Goal: Task Accomplishment & Management: Complete application form

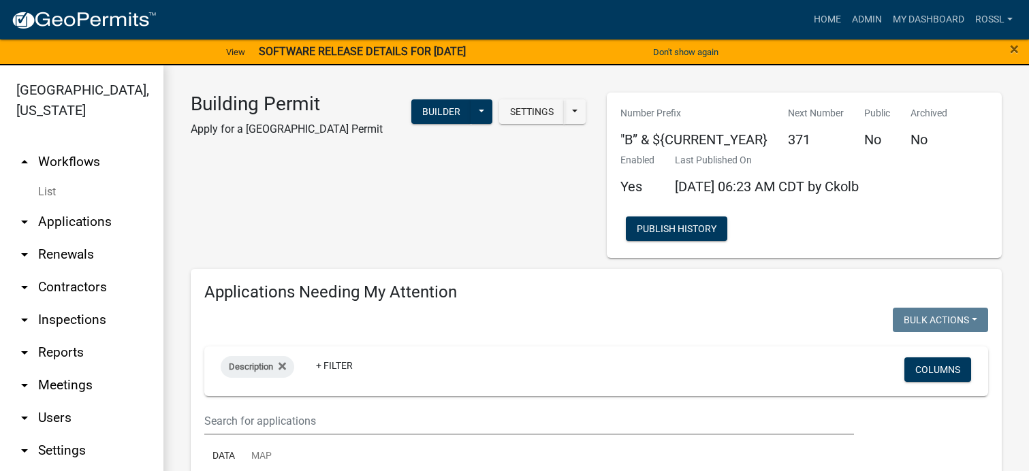
select select "2: 50"
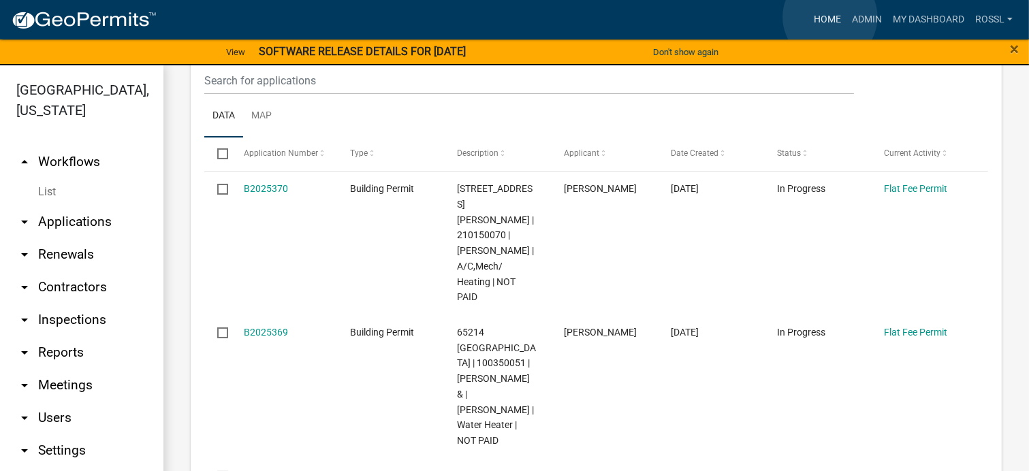
click at [830, 17] on link "Home" at bounding box center [827, 20] width 38 height 26
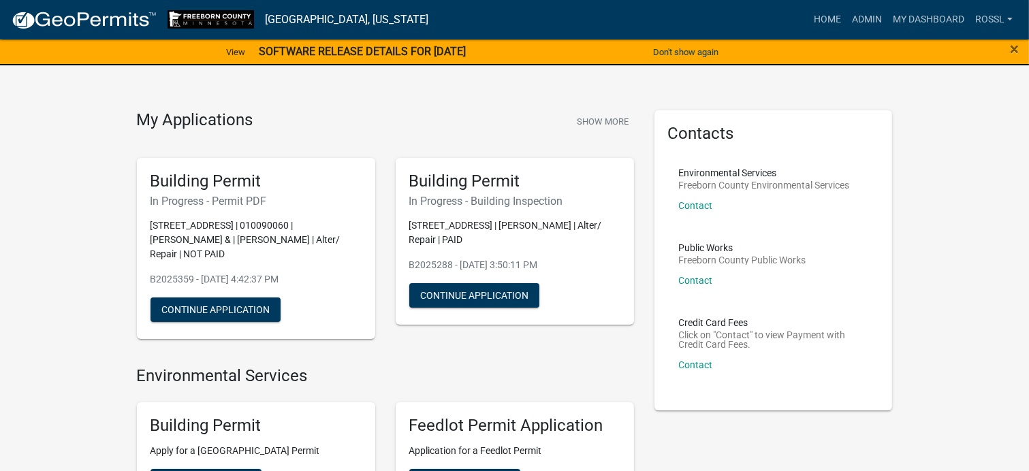
scroll to position [340, 0]
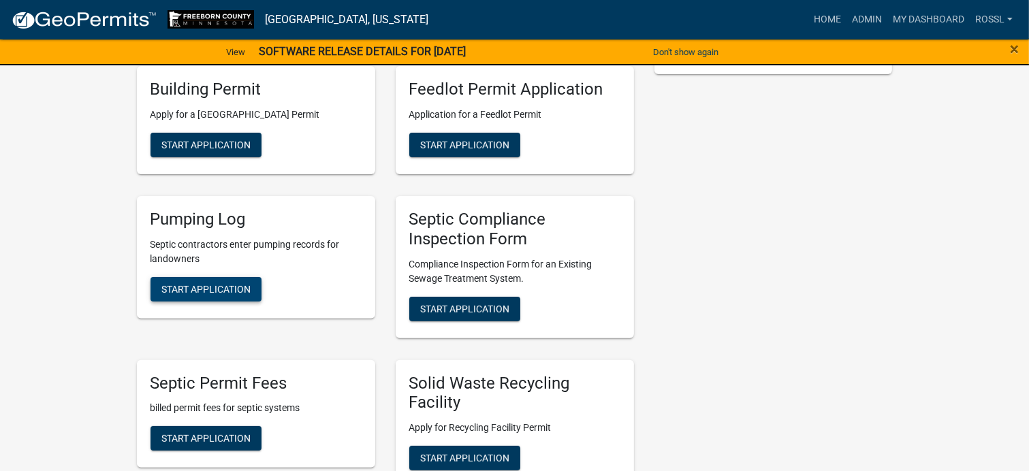
click at [231, 291] on span "Start Application" at bounding box center [205, 288] width 89 height 11
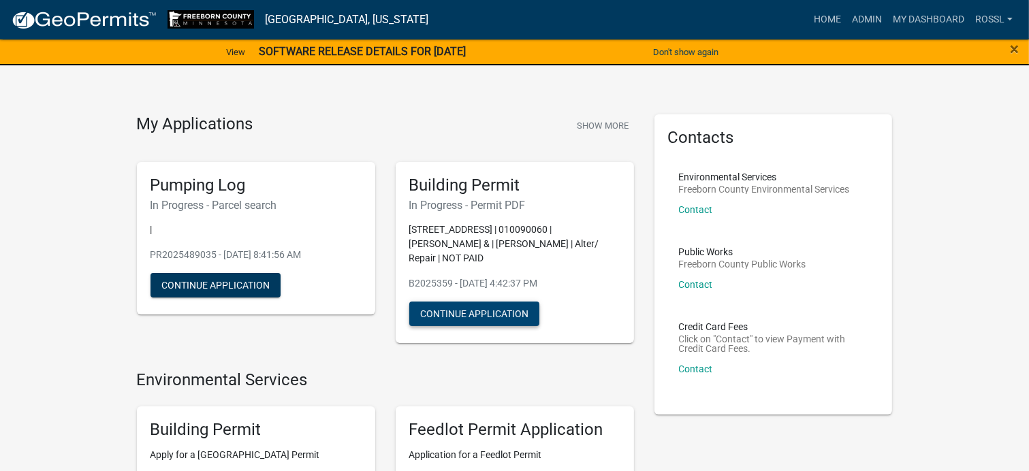
click at [506, 314] on button "Continue Application" at bounding box center [474, 314] width 130 height 25
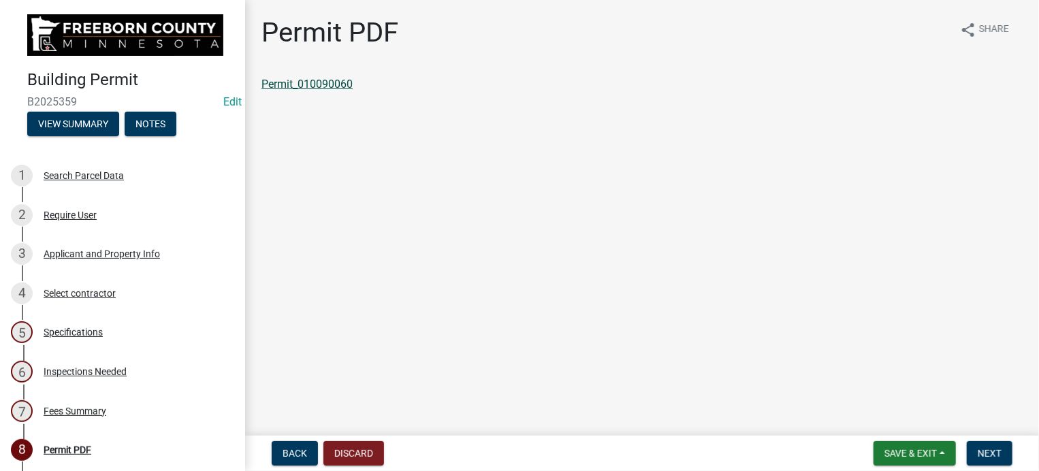
click at [302, 82] on link "Permit_010090060" at bounding box center [306, 84] width 91 height 13
click at [901, 449] on span "Save & Exit" at bounding box center [911, 453] width 52 height 11
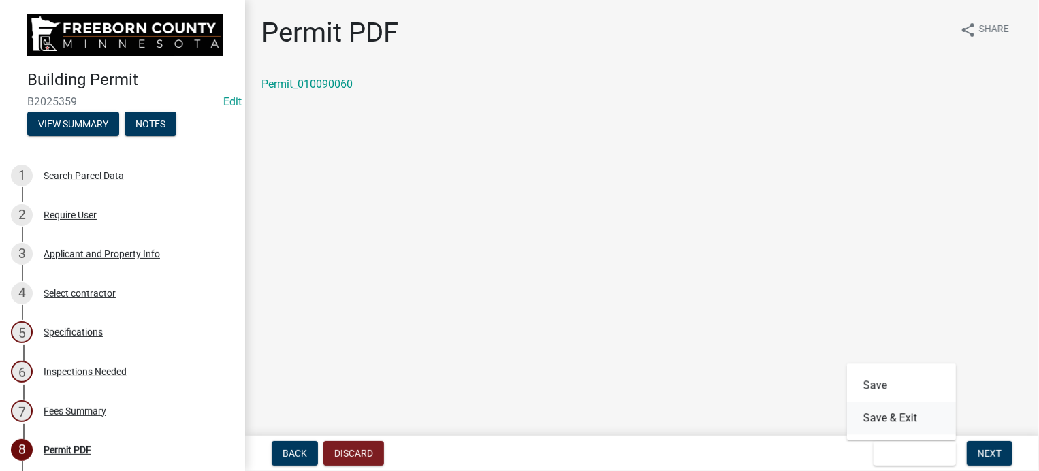
click at [894, 421] on button "Save & Exit" at bounding box center [901, 418] width 109 height 33
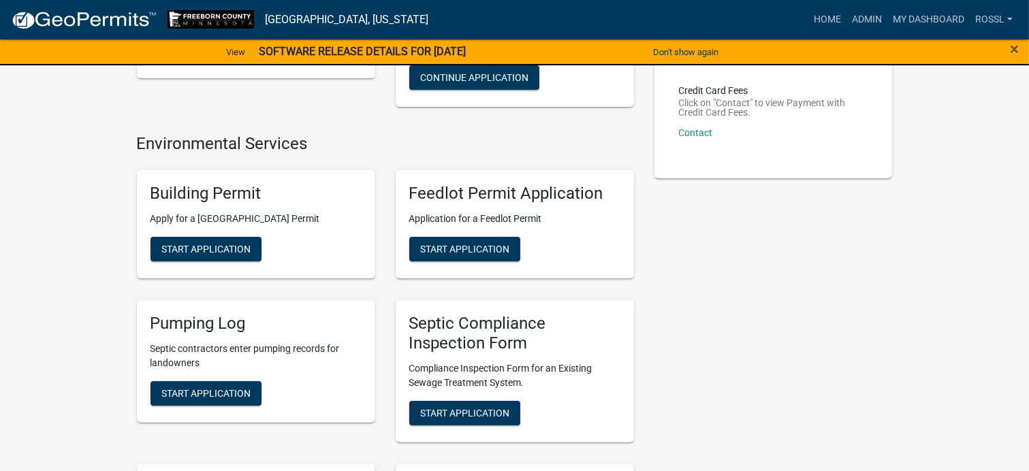
scroll to position [272, 0]
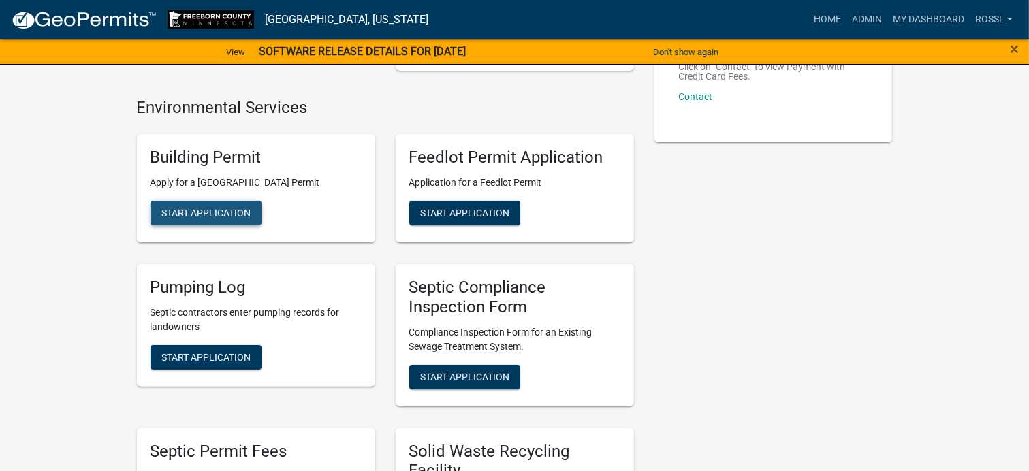
click at [169, 209] on span "Start Application" at bounding box center [205, 213] width 89 height 11
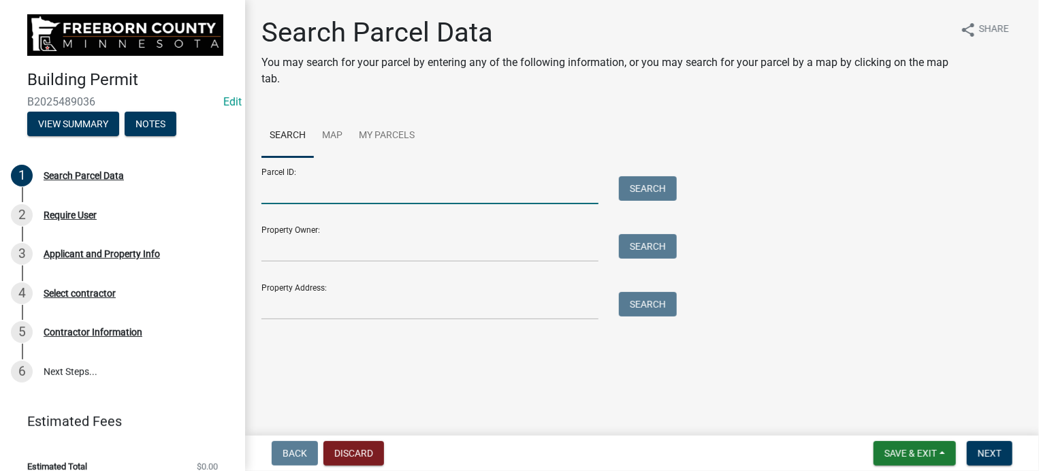
click at [317, 193] on input "Parcel ID:" at bounding box center [429, 190] width 337 height 28
type input "160160041"
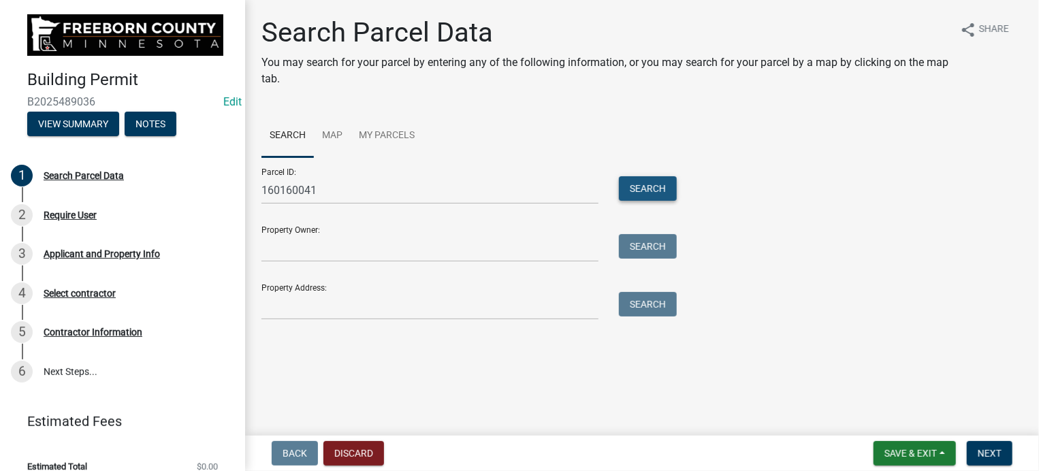
click at [658, 195] on button "Search" at bounding box center [648, 188] width 58 height 25
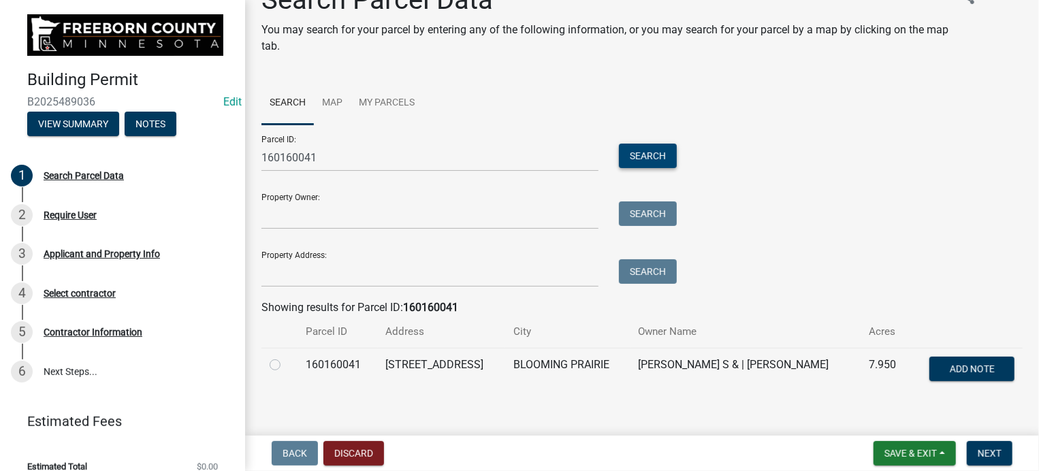
scroll to position [48, 0]
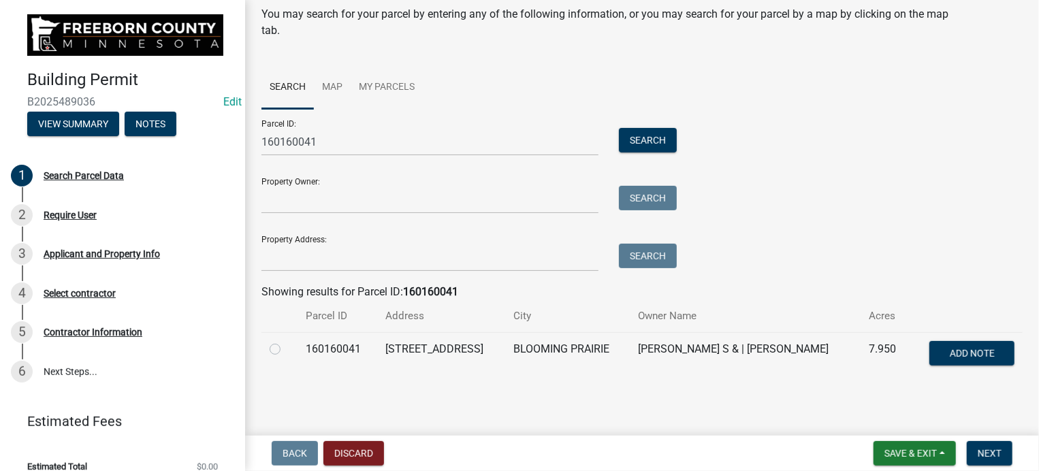
click at [286, 341] on label at bounding box center [286, 341] width 0 height 0
click at [286, 348] on input "radio" at bounding box center [290, 345] width 9 height 9
radio input "true"
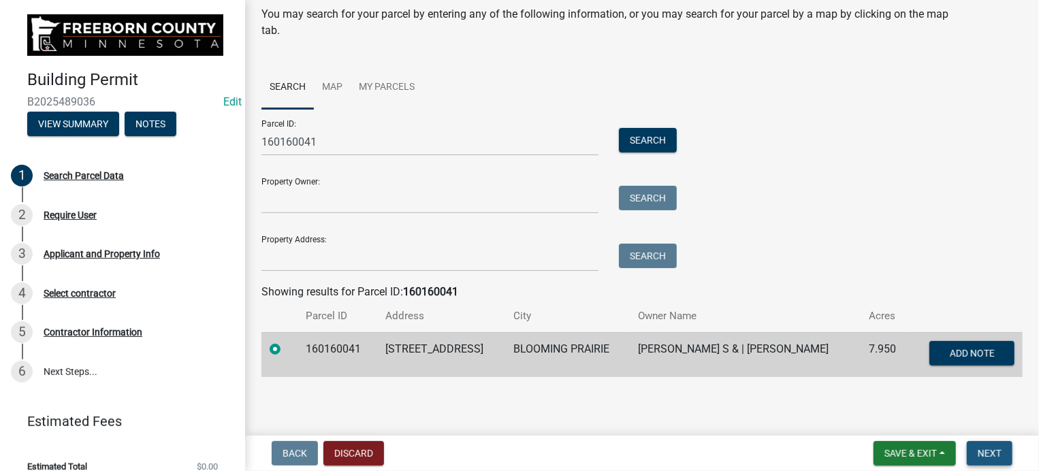
click at [996, 454] on span "Next" at bounding box center [990, 453] width 24 height 11
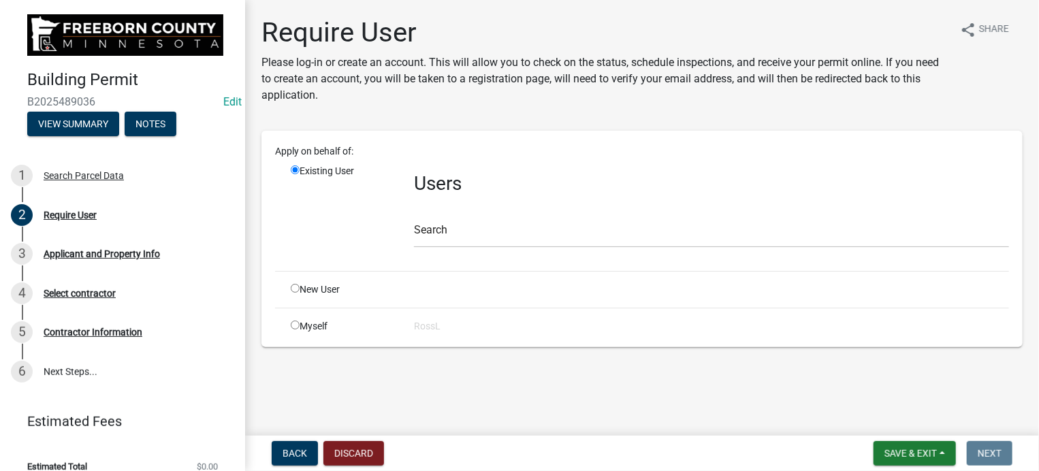
click at [295, 284] on input "radio" at bounding box center [295, 288] width 9 height 9
radio input "true"
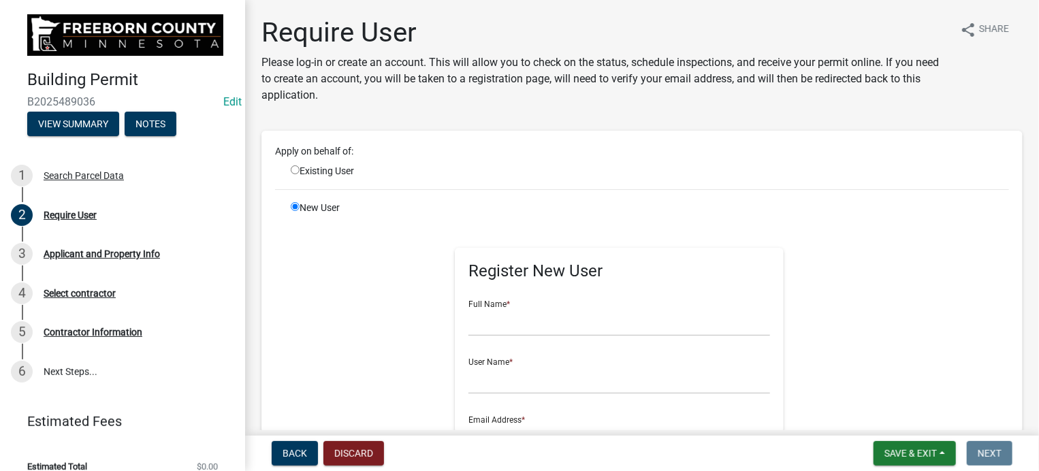
click at [294, 168] on input "radio" at bounding box center [295, 169] width 9 height 9
radio input "true"
radio input "false"
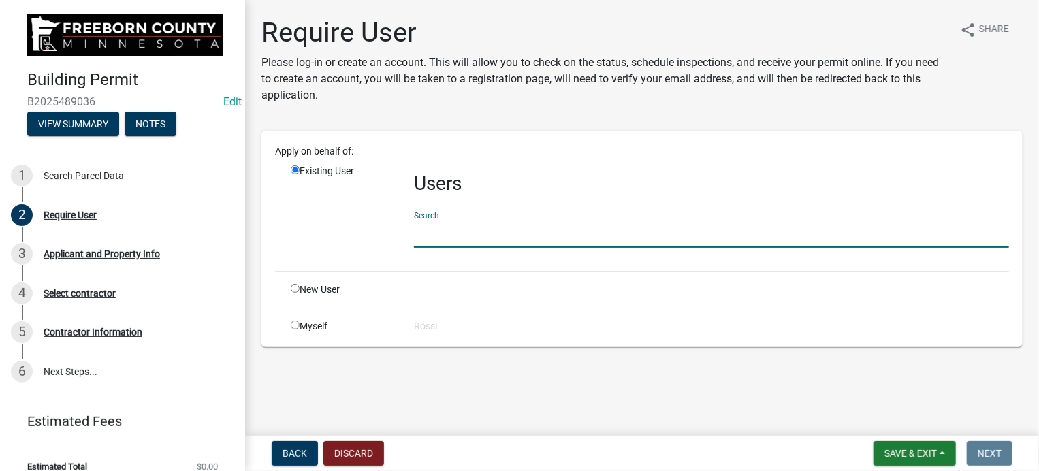
click at [438, 238] on input "text" at bounding box center [711, 234] width 595 height 28
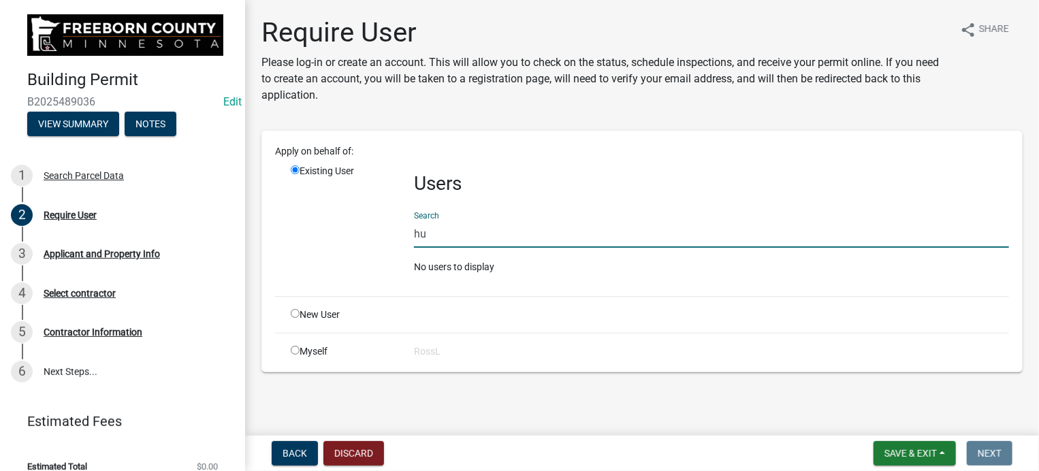
type input "h"
type input "[PERSON_NAME]"
click at [297, 313] on input "radio" at bounding box center [295, 313] width 9 height 9
radio input "true"
radio input "false"
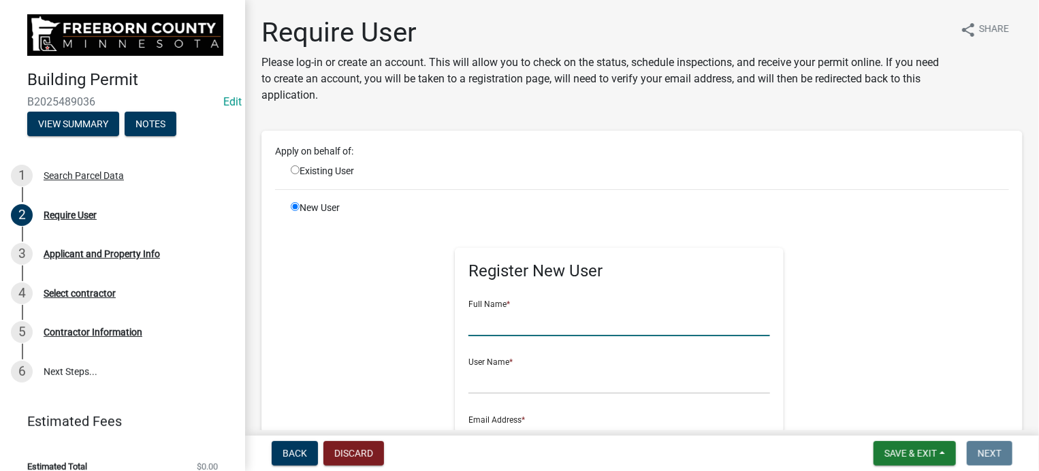
drag, startPoint x: 498, startPoint y: 332, endPoint x: 485, endPoint y: 334, distance: 13.2
click at [498, 332] on input "text" at bounding box center [619, 322] width 302 height 28
type input "[PERSON_NAME]"
click at [498, 388] on input "text" at bounding box center [619, 380] width 302 height 28
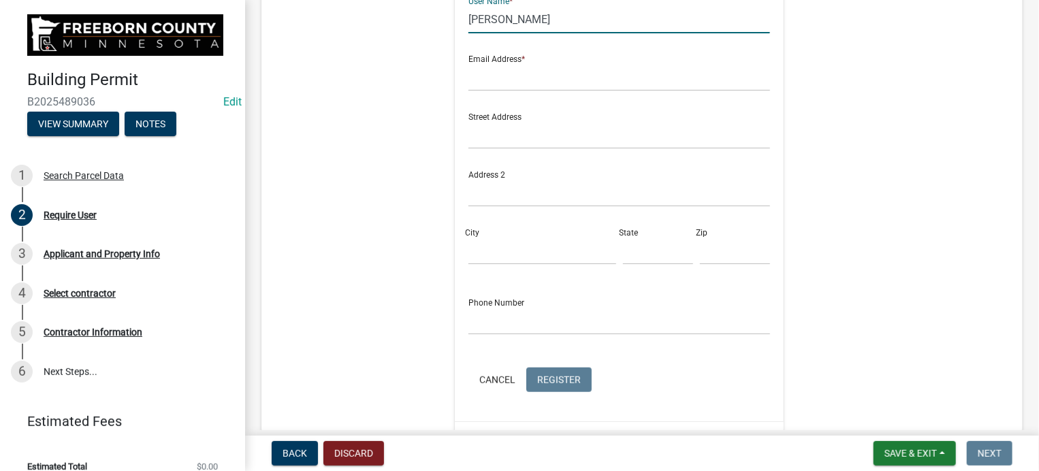
scroll to position [340, 0]
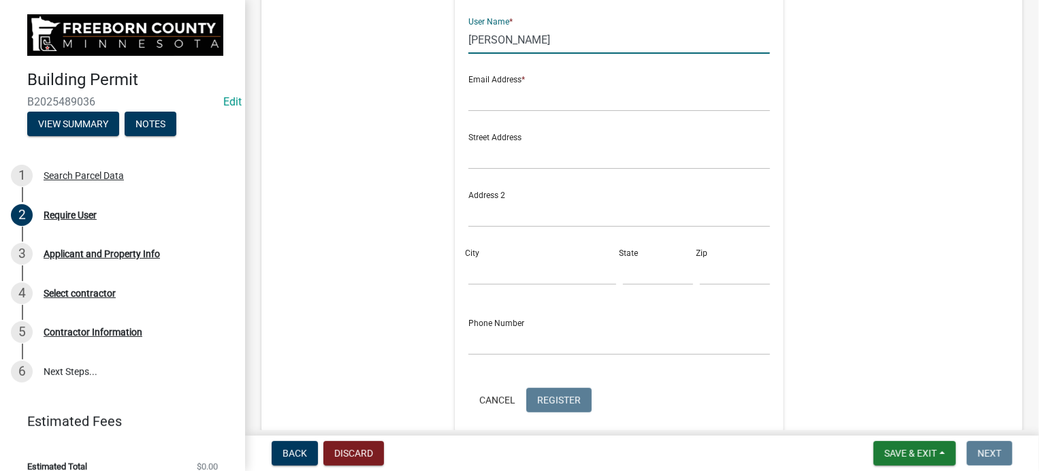
type input "[PERSON_NAME]"
click at [507, 101] on input "text" at bounding box center [619, 98] width 302 height 28
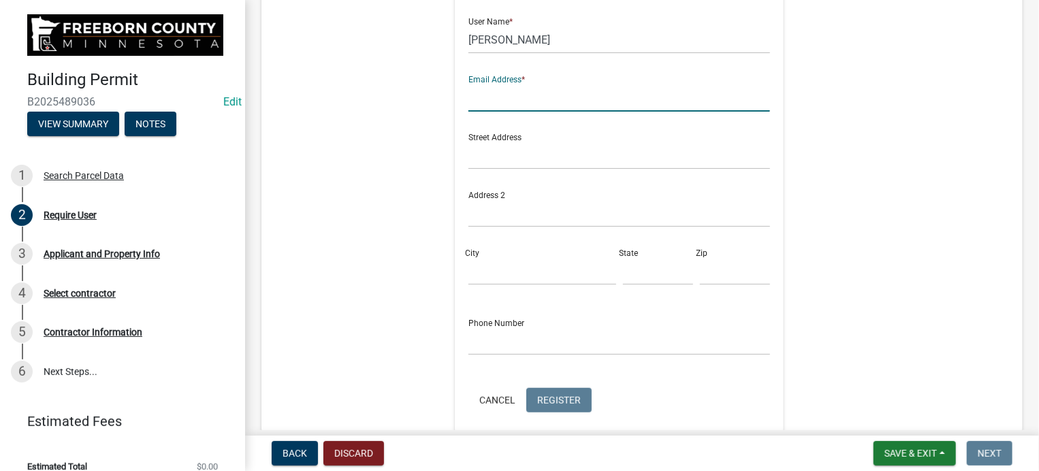
type input "[PERSON_NAME][EMAIL_ADDRESS][PERSON_NAME][DOMAIN_NAME][PERSON_NAME]"
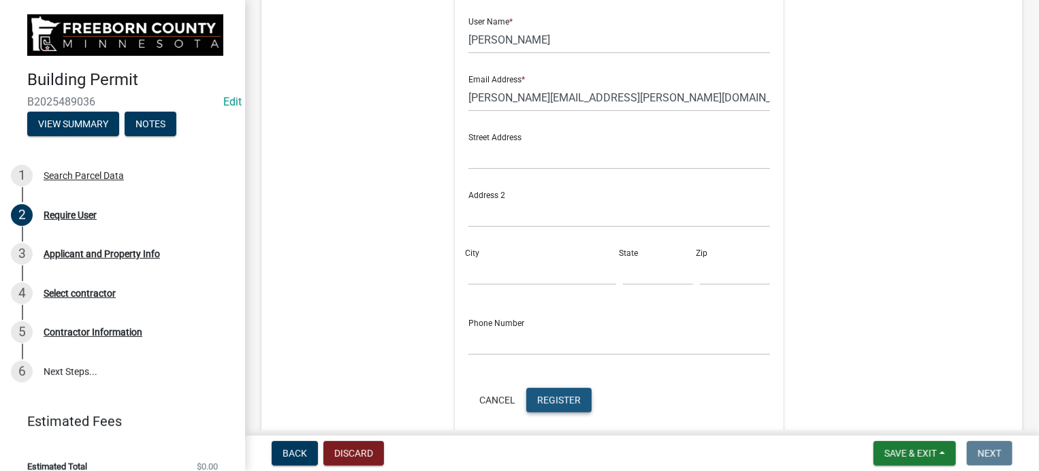
click at [542, 401] on span "Register" at bounding box center [559, 399] width 44 height 11
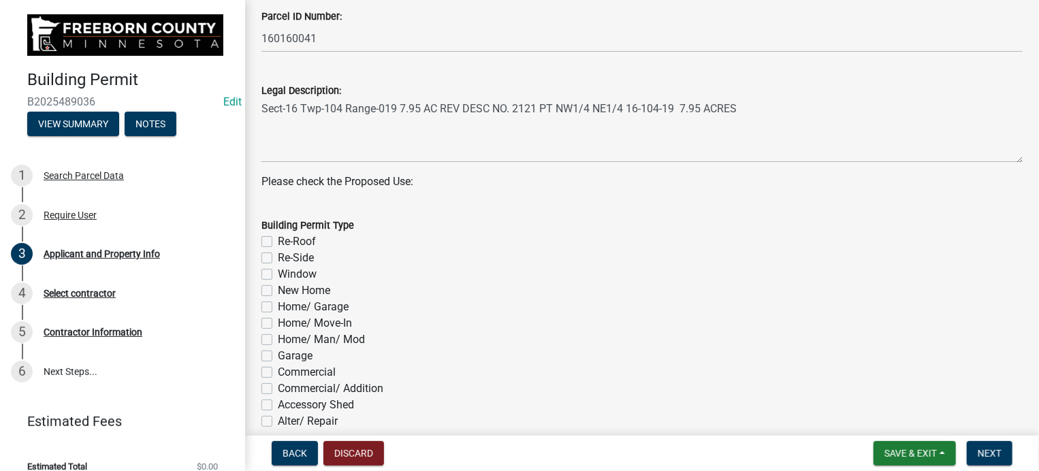
scroll to position [545, 0]
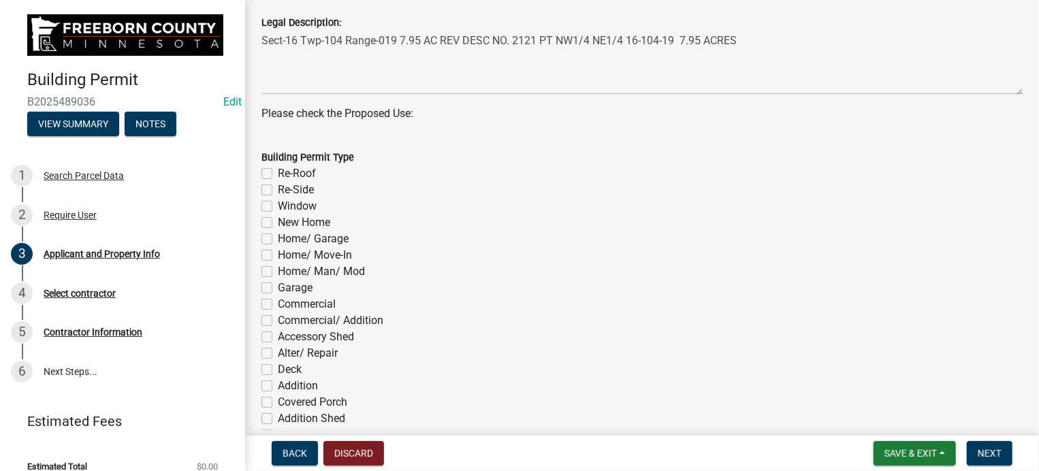
click at [278, 240] on label "Home/ Garage" at bounding box center [313, 239] width 71 height 16
click at [278, 240] on input "Home/ Garage" at bounding box center [282, 235] width 9 height 9
checkbox input "true"
checkbox input "false"
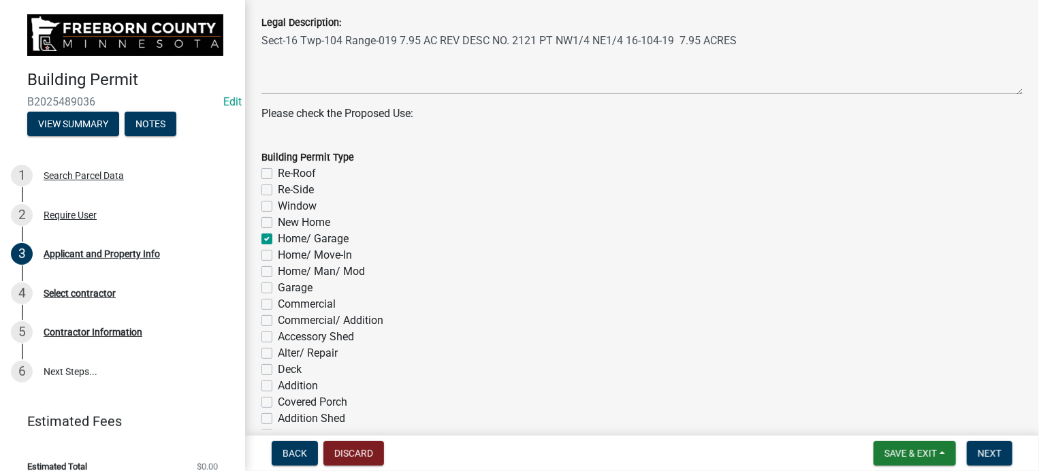
checkbox input "false"
checkbox input "true"
checkbox input "false"
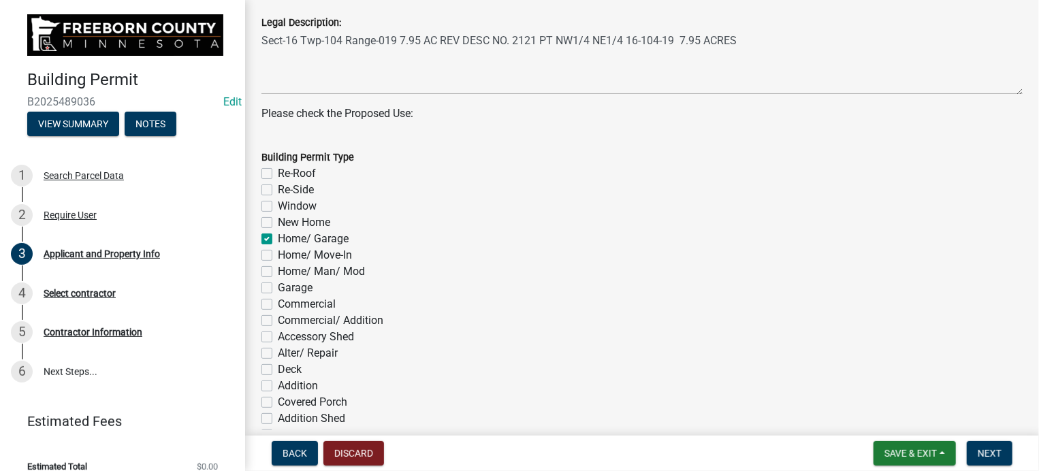
checkbox input "false"
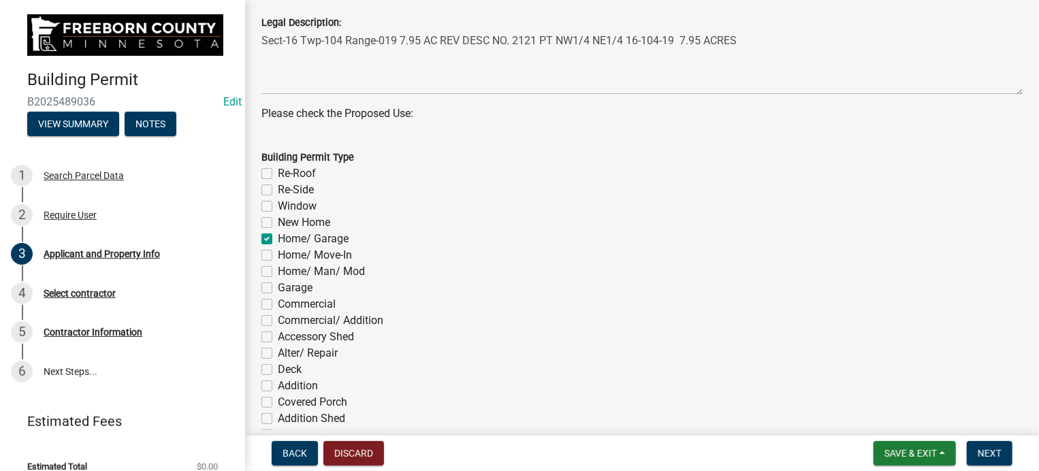
checkbox input "false"
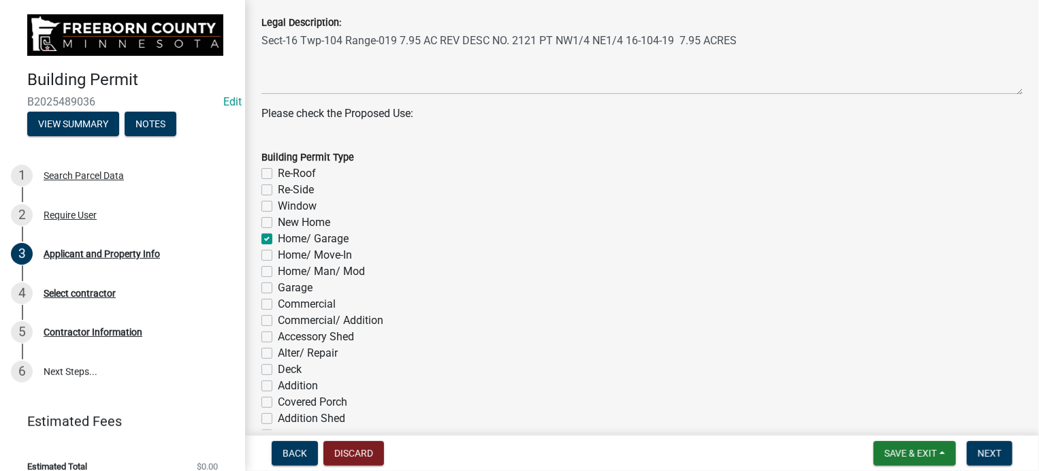
checkbox input "false"
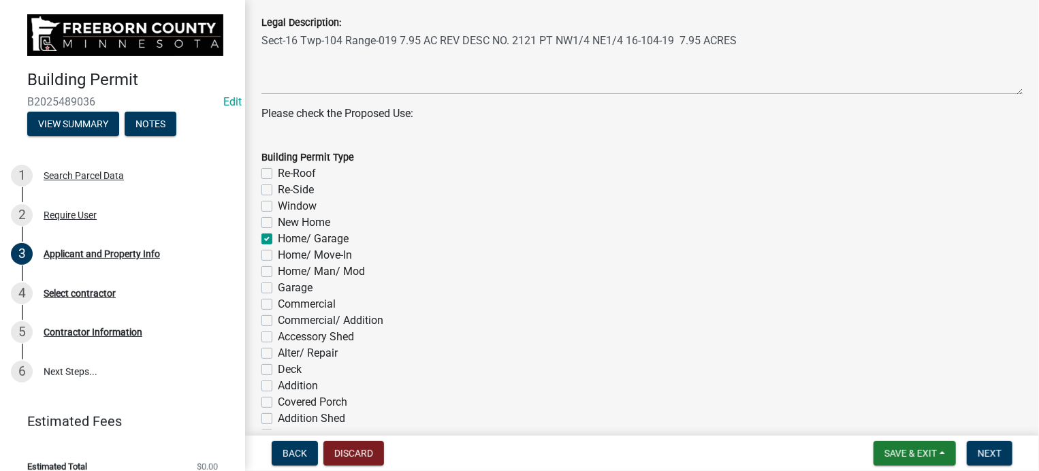
checkbox input "false"
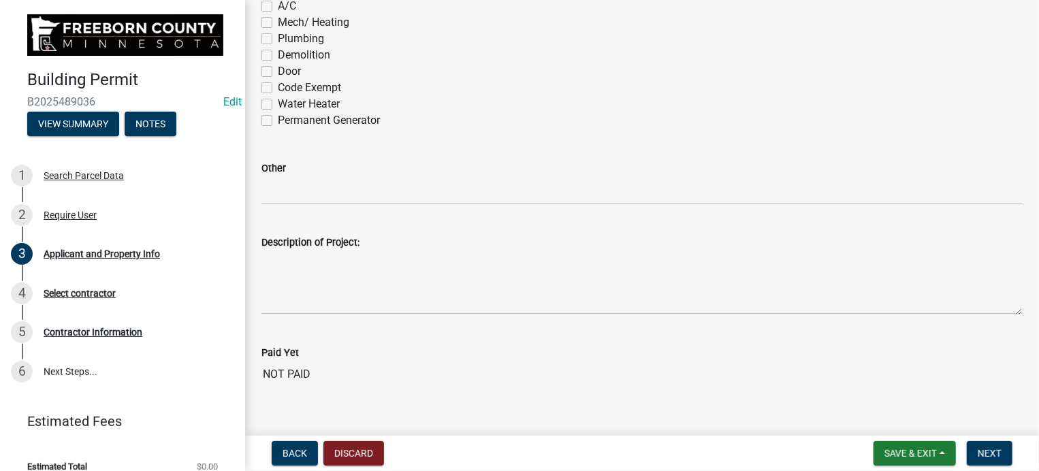
scroll to position [1021, 0]
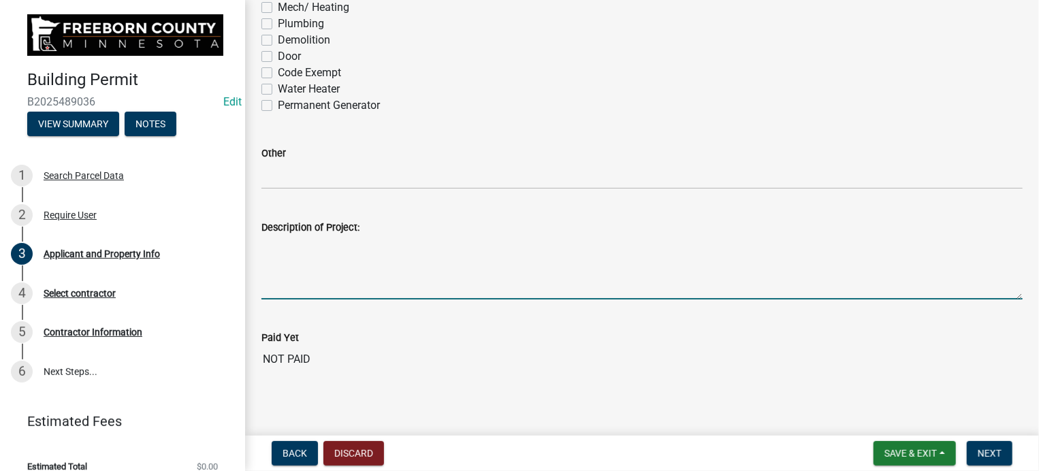
click at [286, 285] on textarea "Description of Project:" at bounding box center [641, 268] width 761 height 64
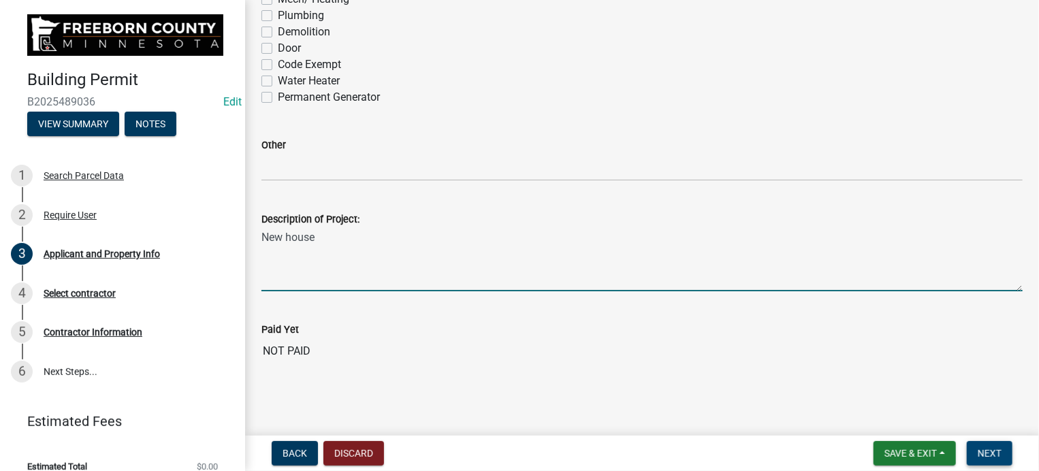
type textarea "New house"
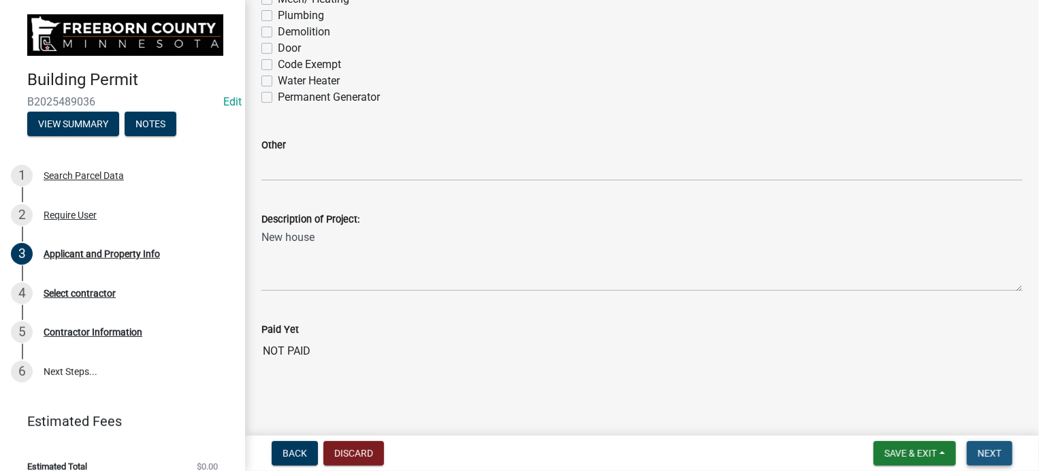
click at [986, 448] on span "Next" at bounding box center [990, 453] width 24 height 11
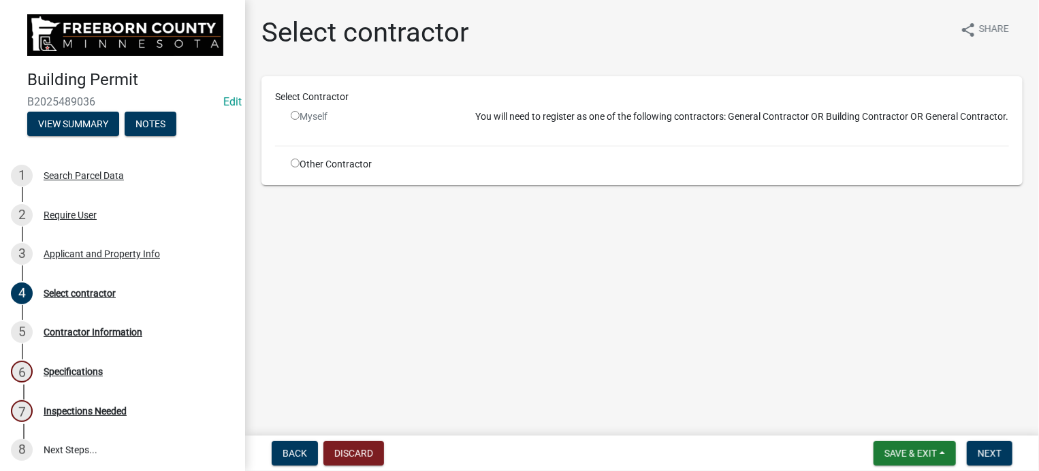
click at [293, 162] on input "radio" at bounding box center [295, 163] width 9 height 9
radio input "true"
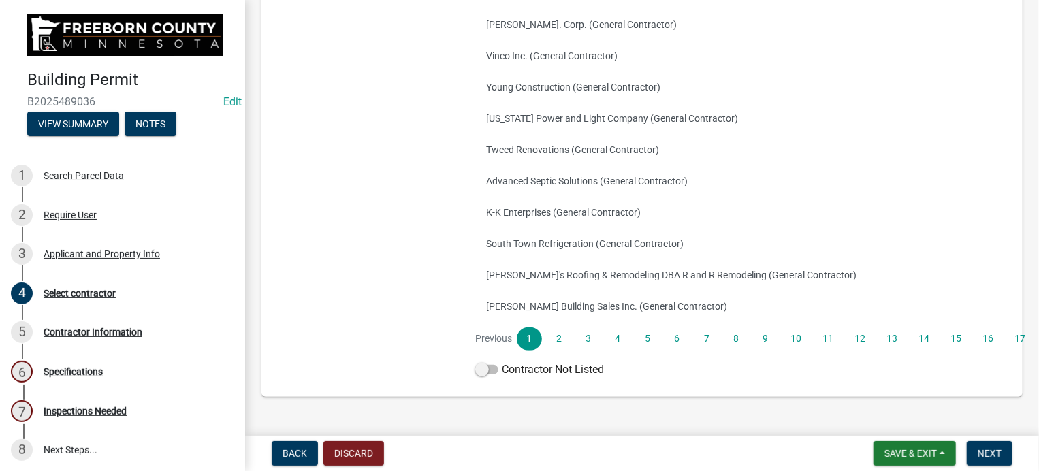
scroll to position [273, 0]
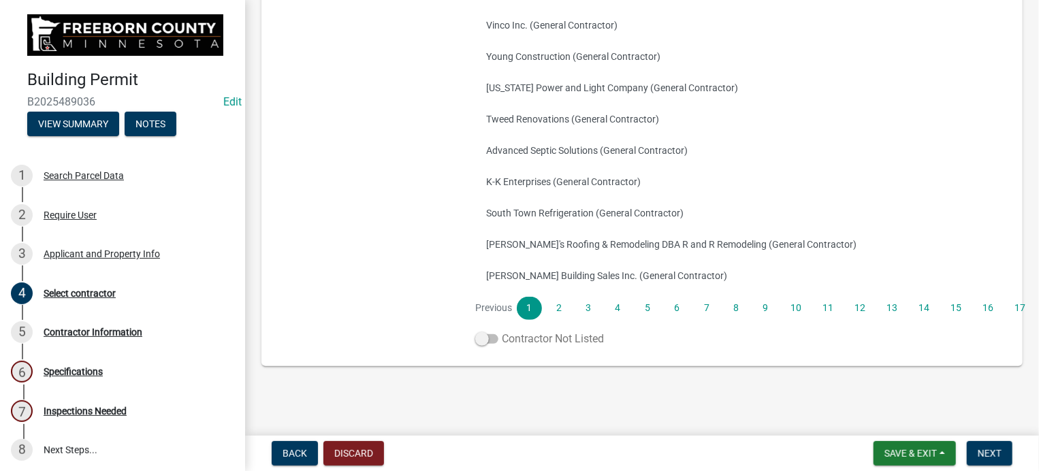
click at [535, 338] on label "Contractor Not Listed" at bounding box center [539, 339] width 129 height 16
click at [502, 331] on input "Contractor Not Listed" at bounding box center [502, 331] width 0 height 0
click at [989, 449] on span "Next" at bounding box center [990, 453] width 24 height 11
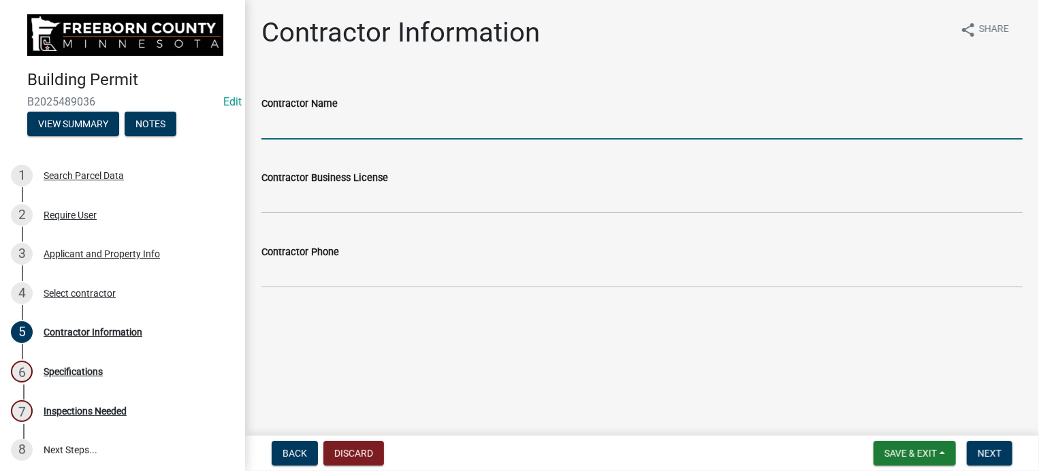
click at [309, 126] on input "Contractor Name" at bounding box center [641, 126] width 761 height 28
type input "Owner"
click at [1002, 451] on button "Next" at bounding box center [990, 453] width 46 height 25
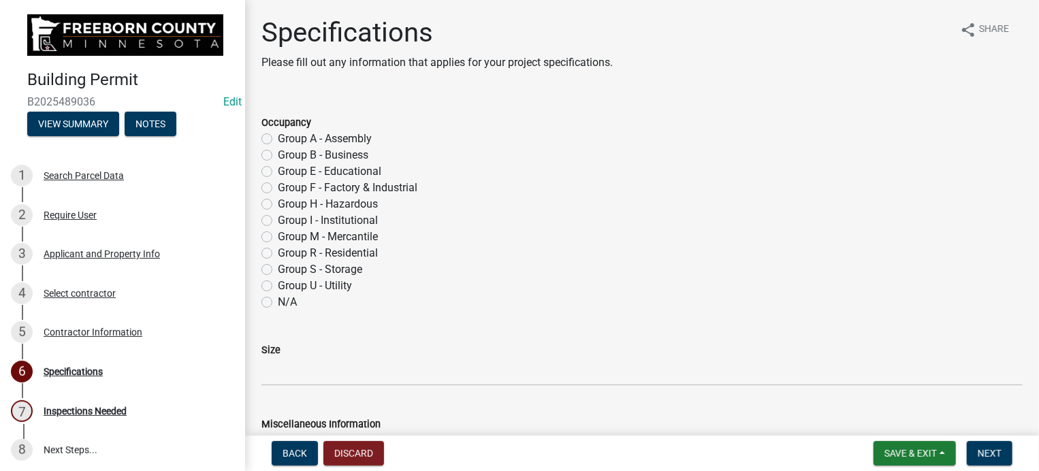
click at [278, 250] on label "Group R - Residential" at bounding box center [328, 253] width 100 height 16
click at [278, 250] on input "Group R - Residential" at bounding box center [282, 249] width 9 height 9
radio input "true"
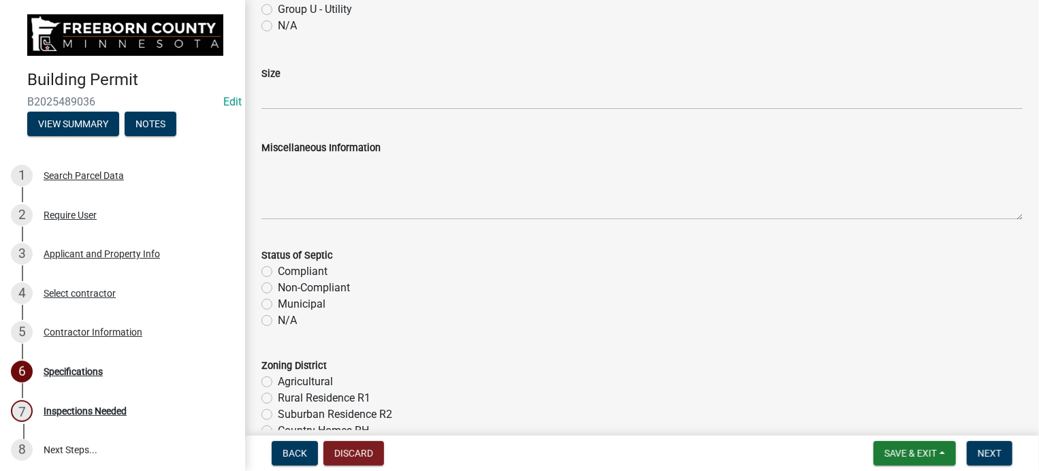
scroll to position [204, 0]
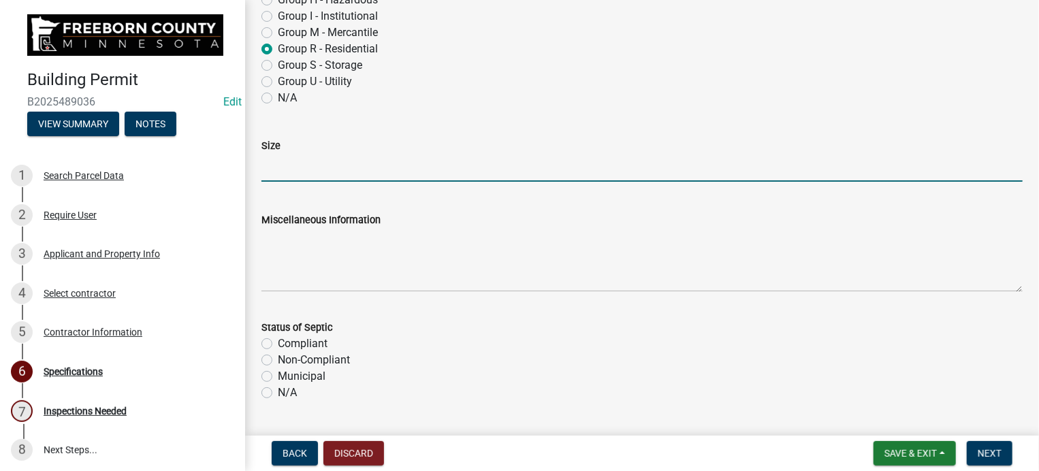
click at [278, 170] on input "Size" at bounding box center [641, 168] width 761 height 28
click at [261, 169] on input "2710" at bounding box center [641, 168] width 761 height 28
click at [317, 166] on input "Main2710" at bounding box center [641, 168] width 761 height 28
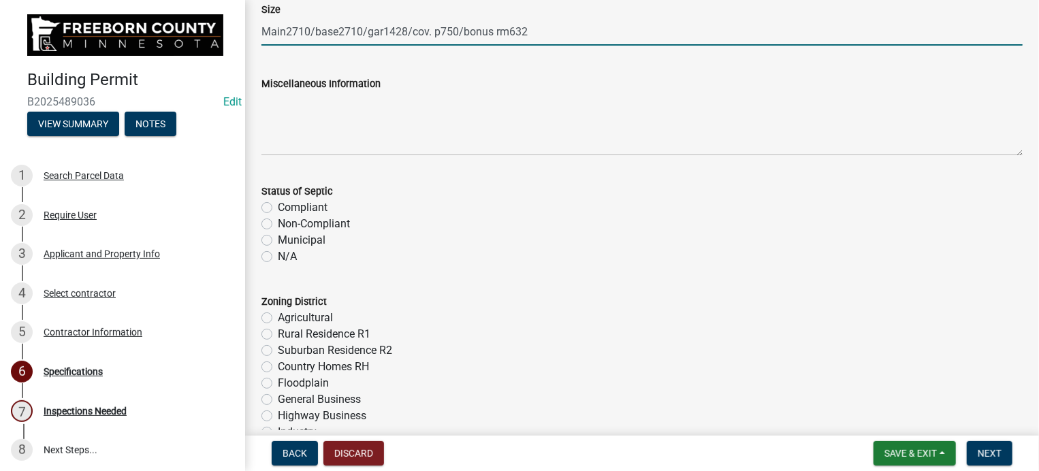
scroll to position [409, 0]
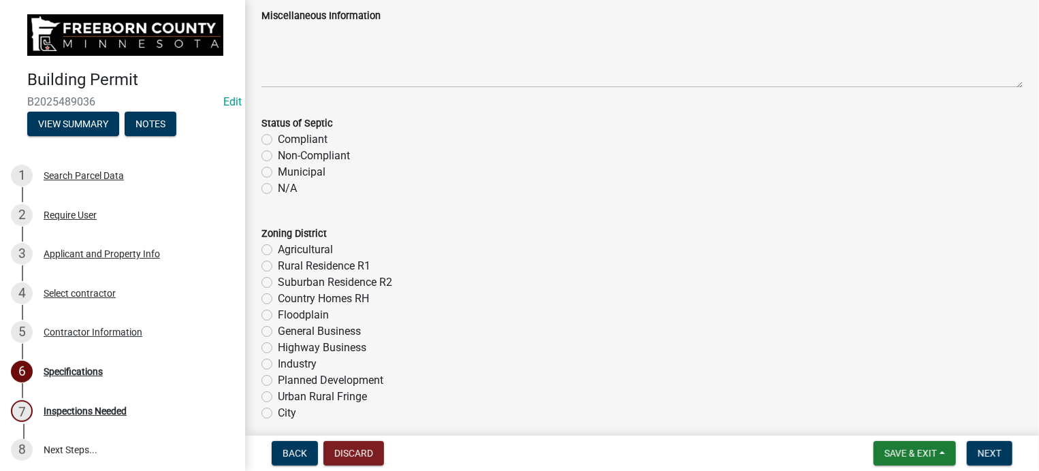
type input "Main2710/base2710/gar1428/cov. p750/bonus rm632"
click at [278, 253] on label "Agricultural" at bounding box center [305, 250] width 55 height 16
click at [278, 251] on input "Agricultural" at bounding box center [282, 246] width 9 height 9
radio input "true"
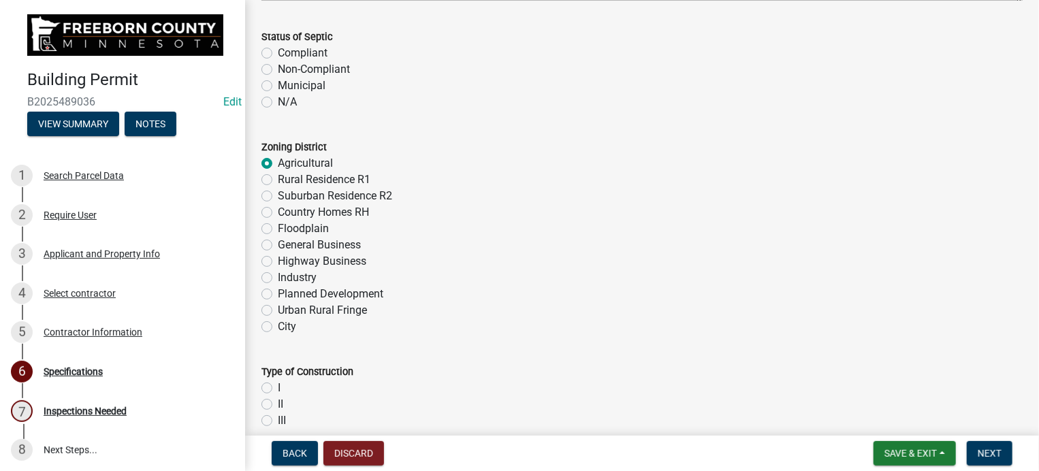
scroll to position [613, 0]
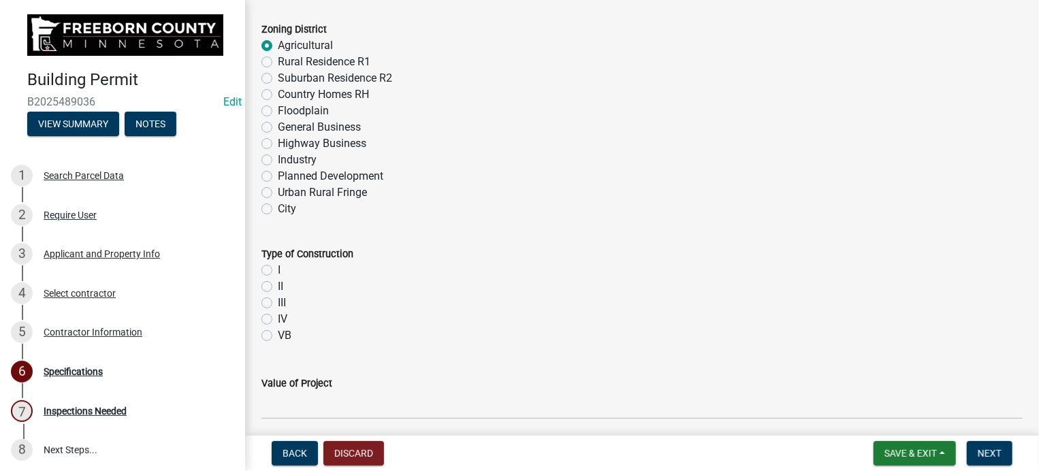
click at [278, 333] on label "VB" at bounding box center [285, 336] width 14 height 16
click at [278, 333] on input "VB" at bounding box center [282, 332] width 9 height 9
radio input "true"
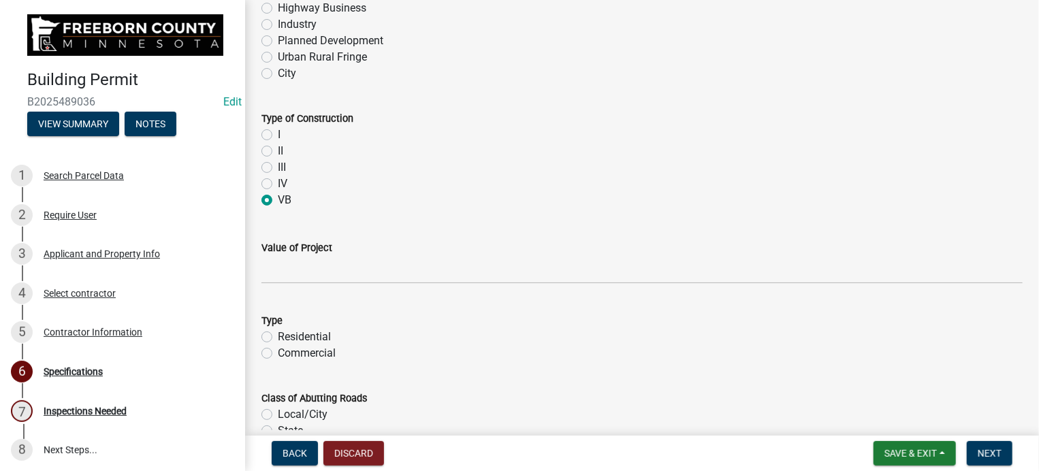
scroll to position [749, 0]
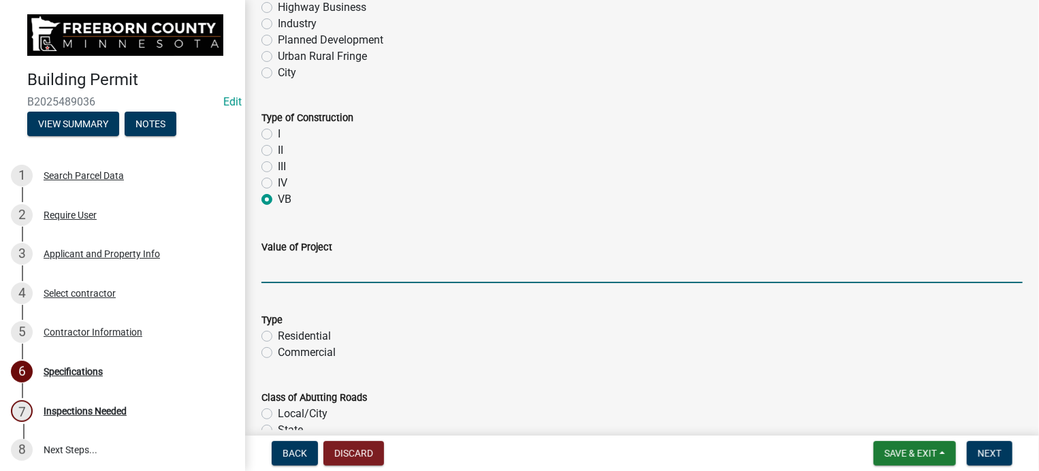
click at [287, 272] on input "text" at bounding box center [641, 269] width 761 height 28
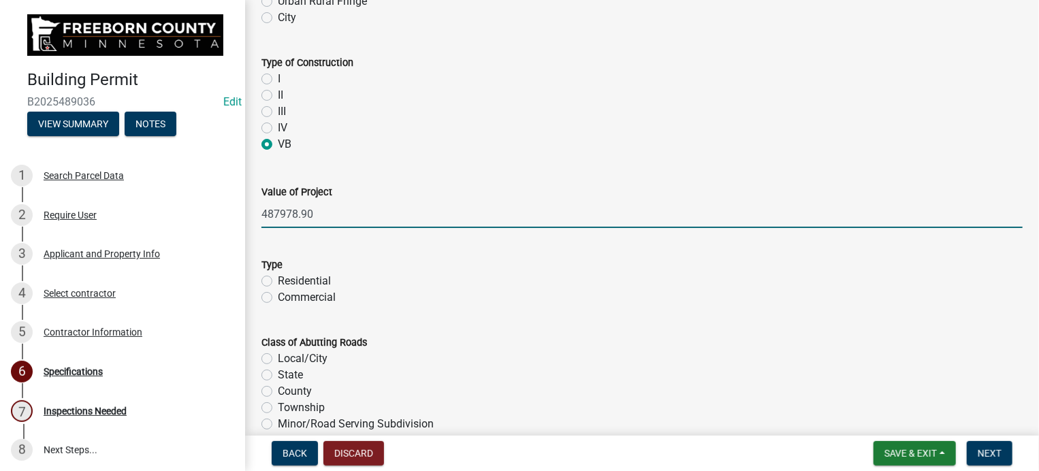
scroll to position [885, 0]
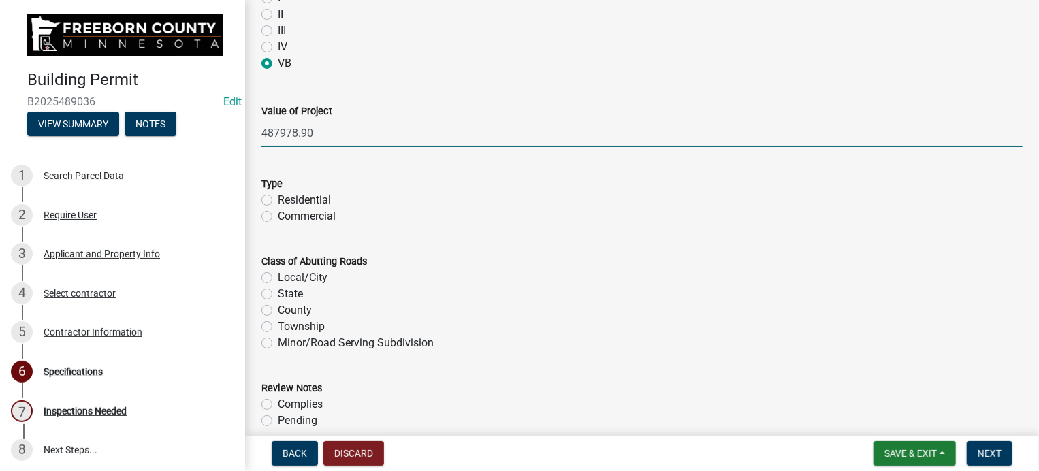
type input "487978.9"
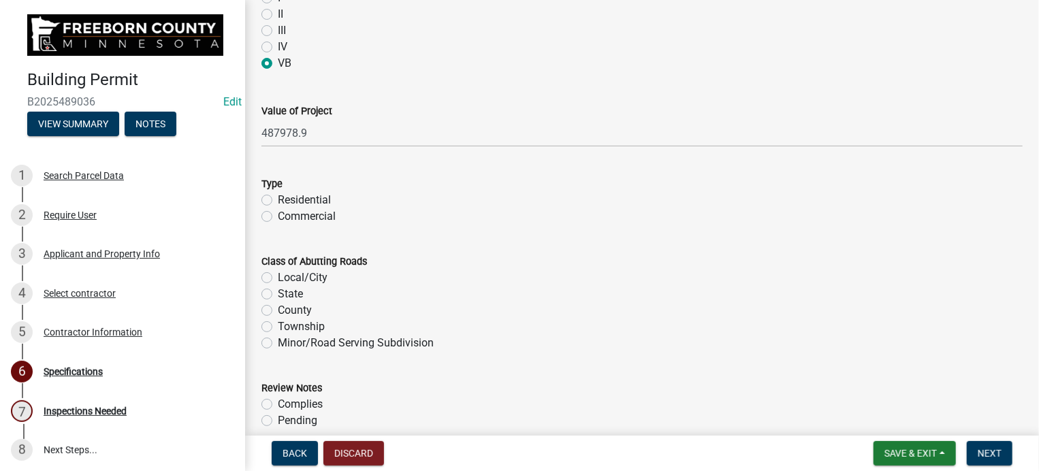
click at [278, 199] on label "Residential" at bounding box center [304, 200] width 53 height 16
click at [278, 199] on input "Residential" at bounding box center [282, 196] width 9 height 9
radio input "true"
click at [278, 309] on label "County" at bounding box center [295, 310] width 34 height 16
click at [278, 309] on input "County" at bounding box center [282, 306] width 9 height 9
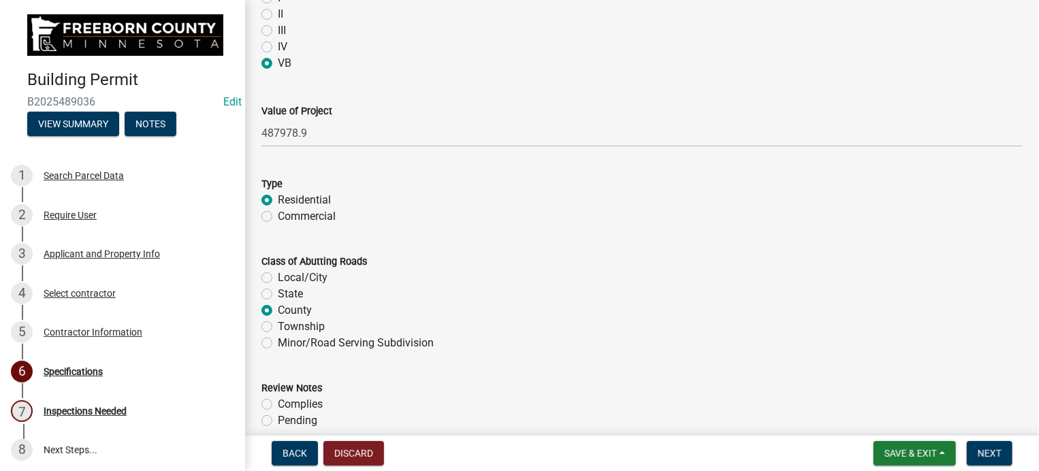
radio input "true"
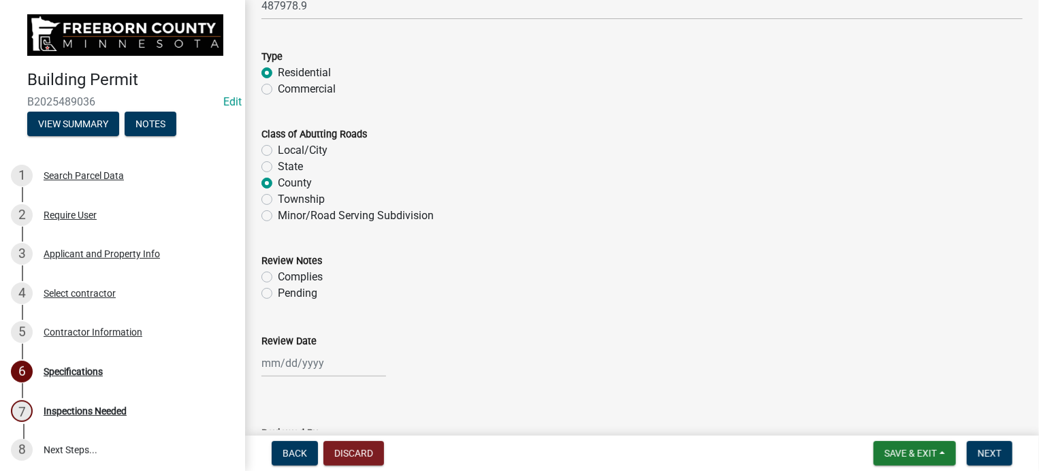
scroll to position [1021, 0]
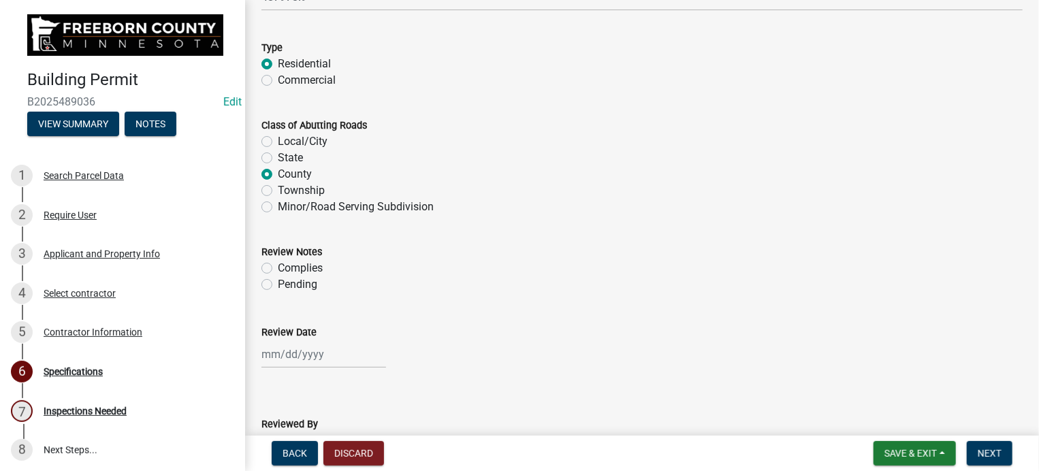
click at [278, 271] on label "Complies" at bounding box center [300, 268] width 45 height 16
click at [278, 269] on input "Complies" at bounding box center [282, 264] width 9 height 9
radio input "true"
click at [296, 362] on div at bounding box center [323, 354] width 125 height 28
select select "10"
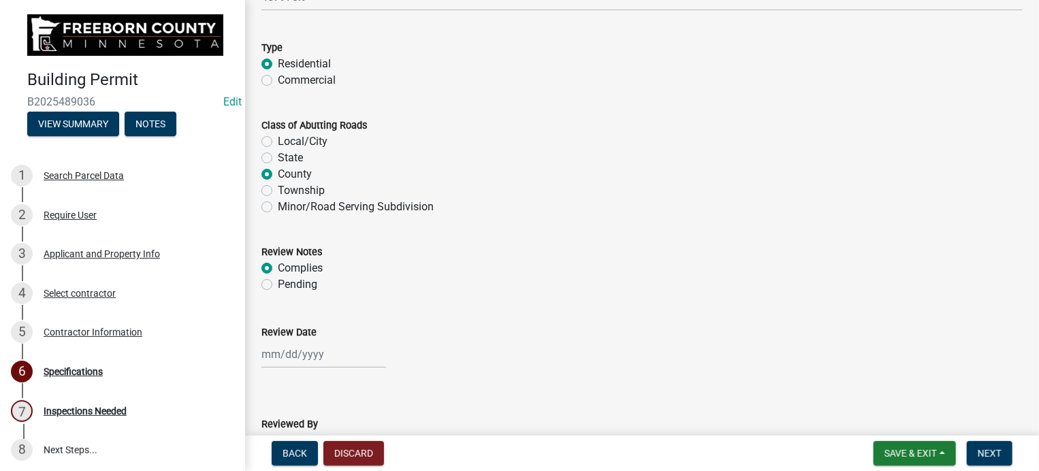
select select "2025"
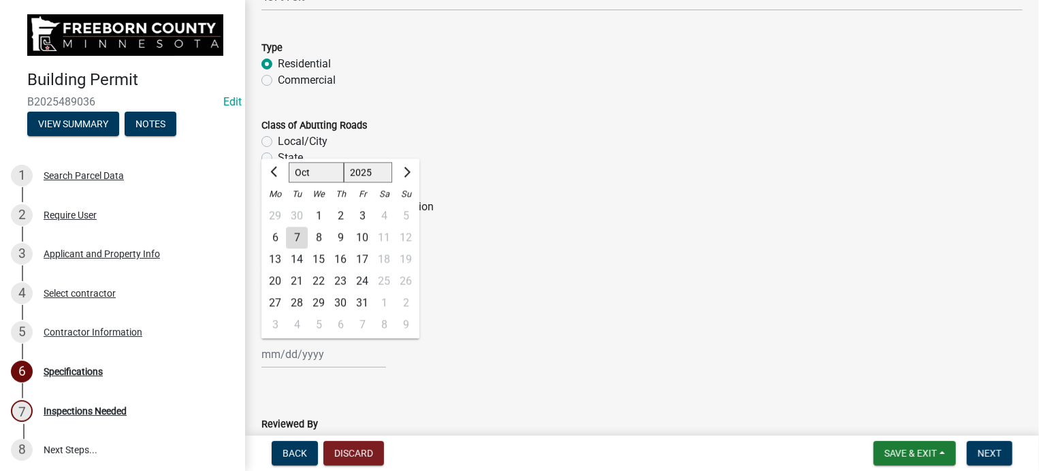
click at [301, 238] on div "7" at bounding box center [297, 238] width 22 height 22
type input "[DATE]"
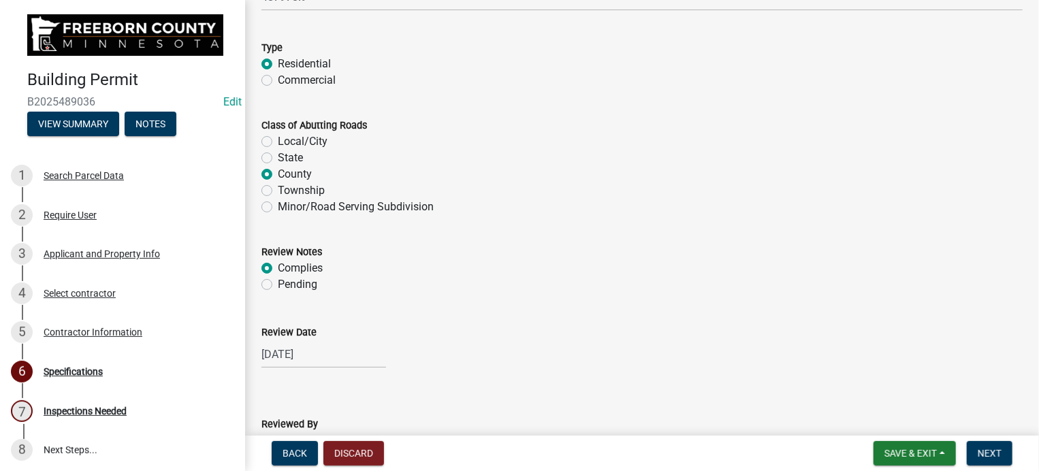
scroll to position [1226, 0]
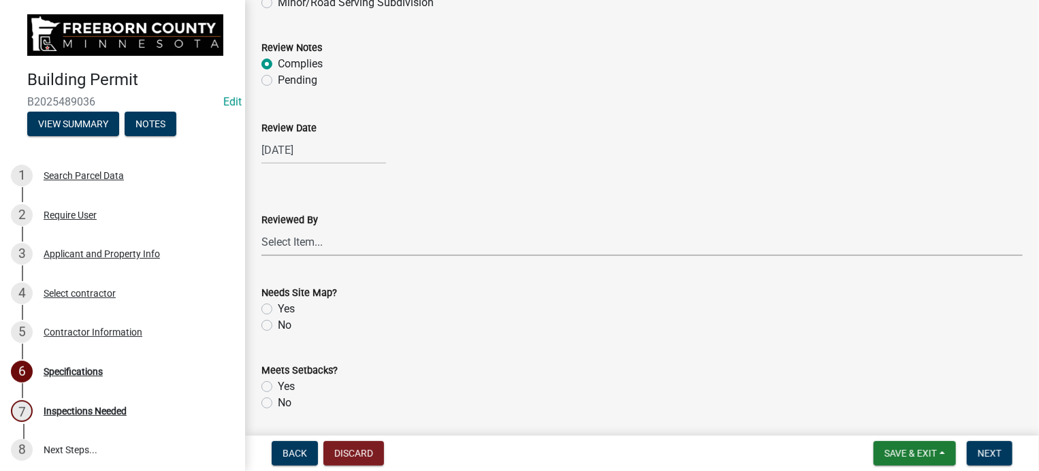
click at [283, 234] on select "Select Item... [PERSON_NAME] [PERSON_NAME] [PERSON_NAME] [PERSON_NAME] [PERSON_…" at bounding box center [641, 242] width 761 height 28
click at [261, 228] on select "Select Item... [PERSON_NAME] [PERSON_NAME] [PERSON_NAME] [PERSON_NAME] [PERSON_…" at bounding box center [641, 242] width 761 height 28
select select "cf5e982a-8fde-449d-bcd8-be8cdfb99374"
click at [278, 323] on label "No" at bounding box center [285, 325] width 14 height 16
click at [278, 323] on input "No" at bounding box center [282, 321] width 9 height 9
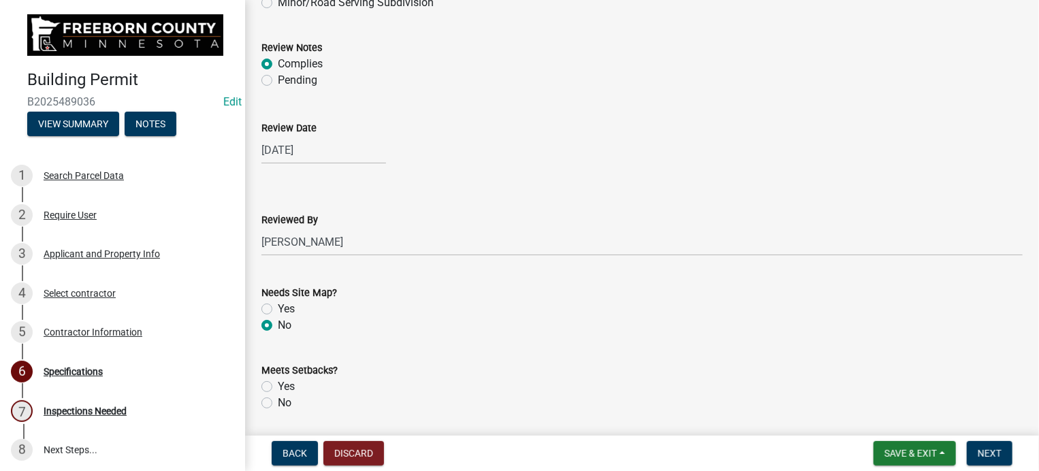
radio input "true"
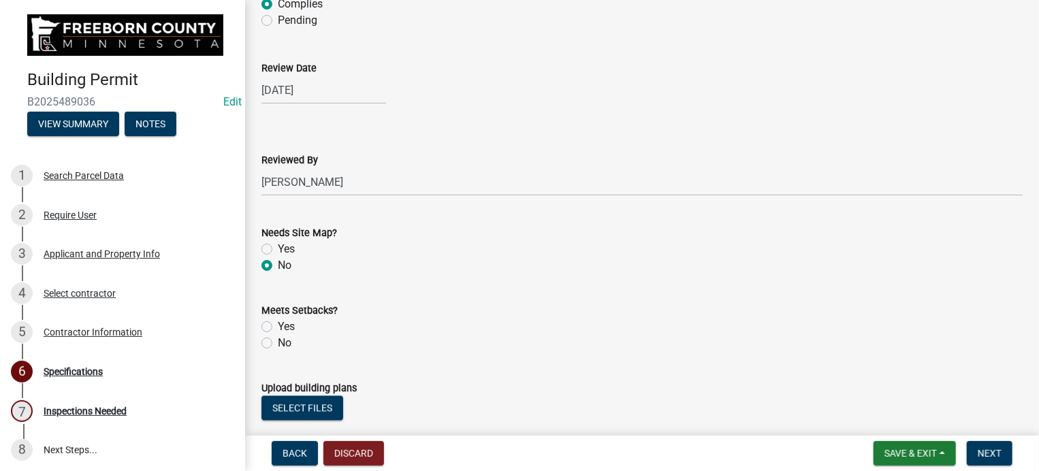
scroll to position [1362, 0]
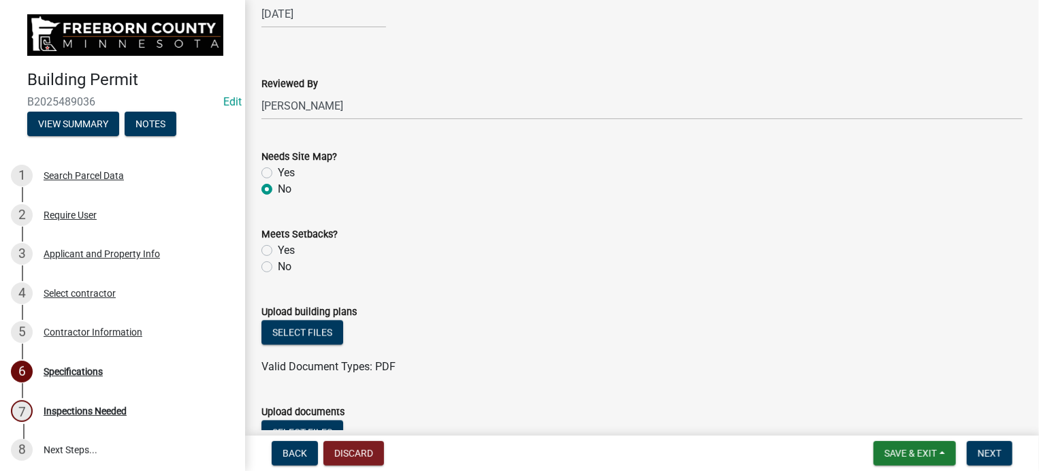
click at [278, 252] on label "Yes" at bounding box center [286, 250] width 17 height 16
click at [278, 251] on input "Yes" at bounding box center [282, 246] width 9 height 9
radio input "true"
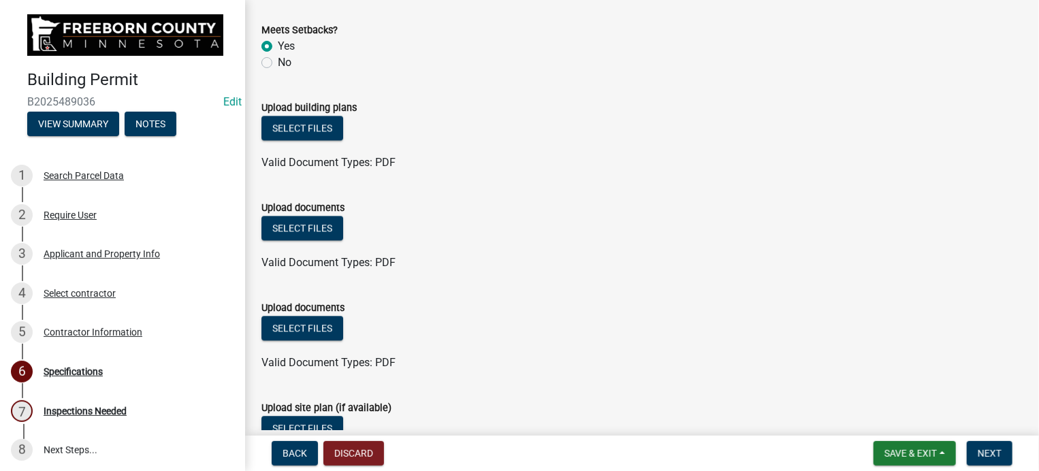
scroll to position [1672, 0]
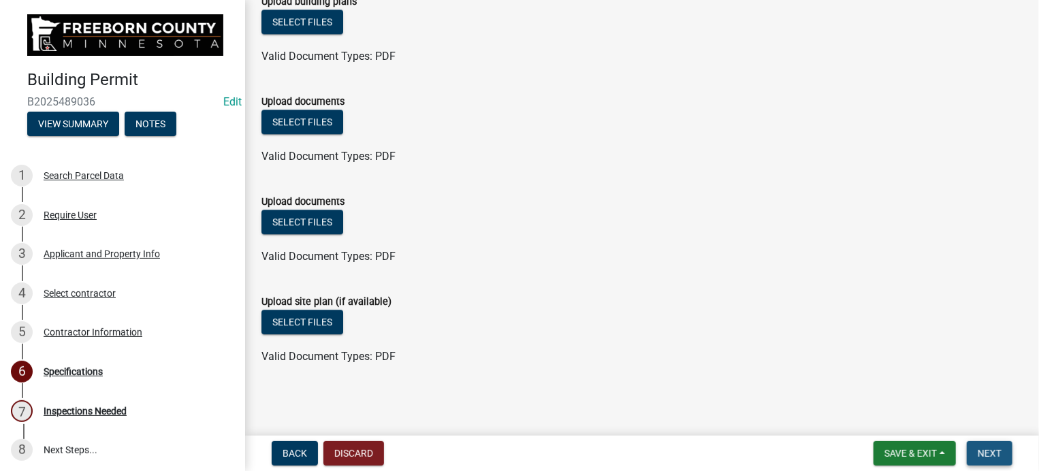
click at [998, 449] on span "Next" at bounding box center [990, 453] width 24 height 11
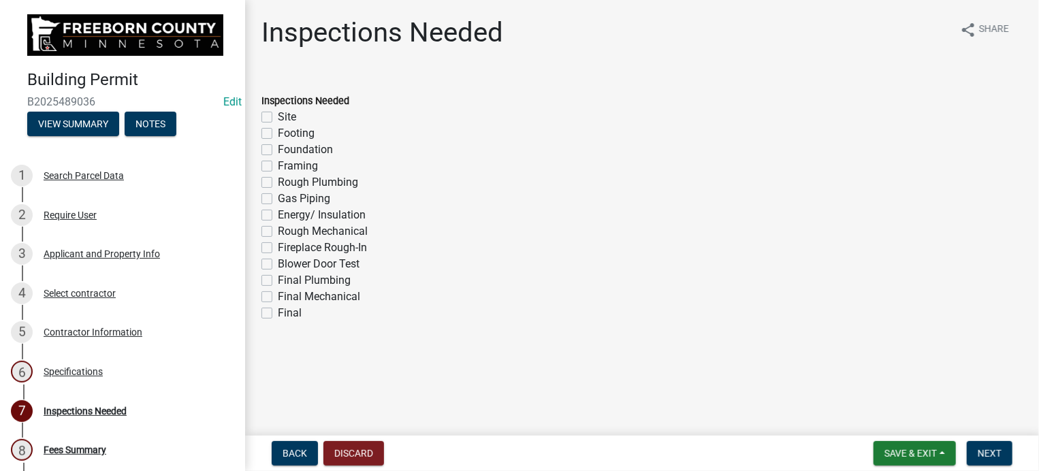
click at [278, 130] on label "Footing" at bounding box center [296, 133] width 37 height 16
click at [278, 130] on input "Footing" at bounding box center [282, 129] width 9 height 9
checkbox input "true"
checkbox input "false"
checkbox input "true"
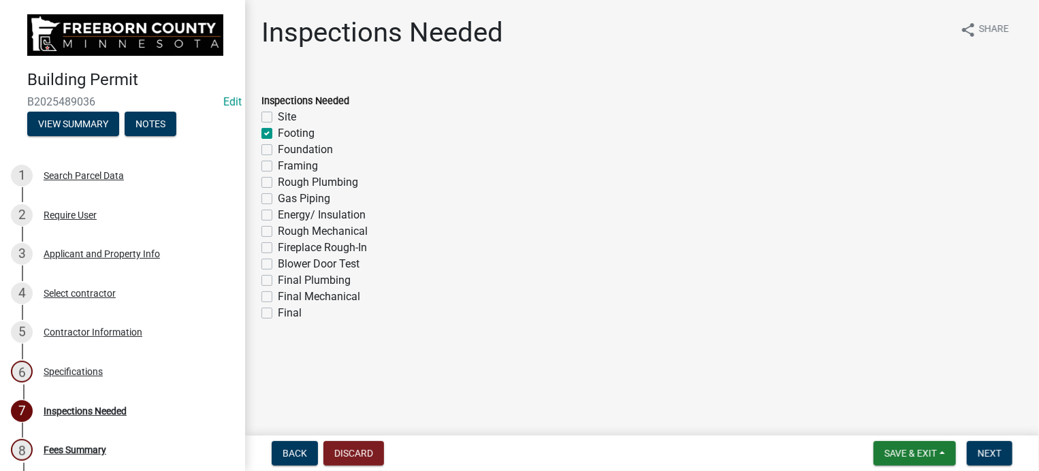
checkbox input "false"
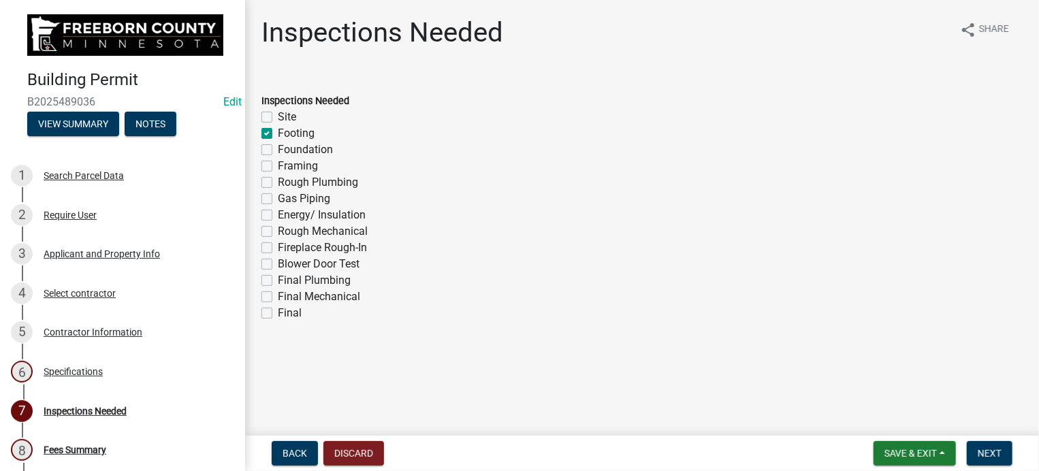
checkbox input "false"
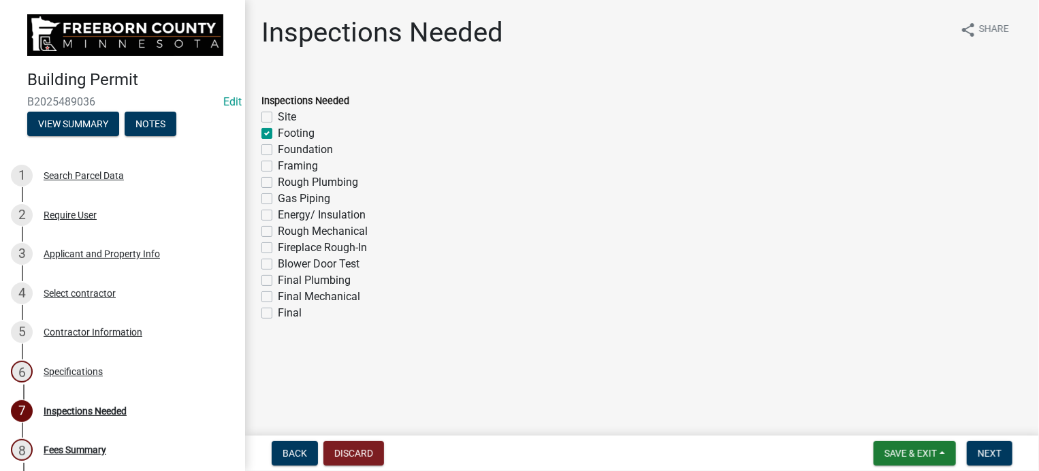
checkbox input "false"
click at [278, 148] on label "Foundation" at bounding box center [305, 150] width 55 height 16
click at [278, 148] on input "Foundation" at bounding box center [282, 146] width 9 height 9
checkbox input "true"
checkbox input "false"
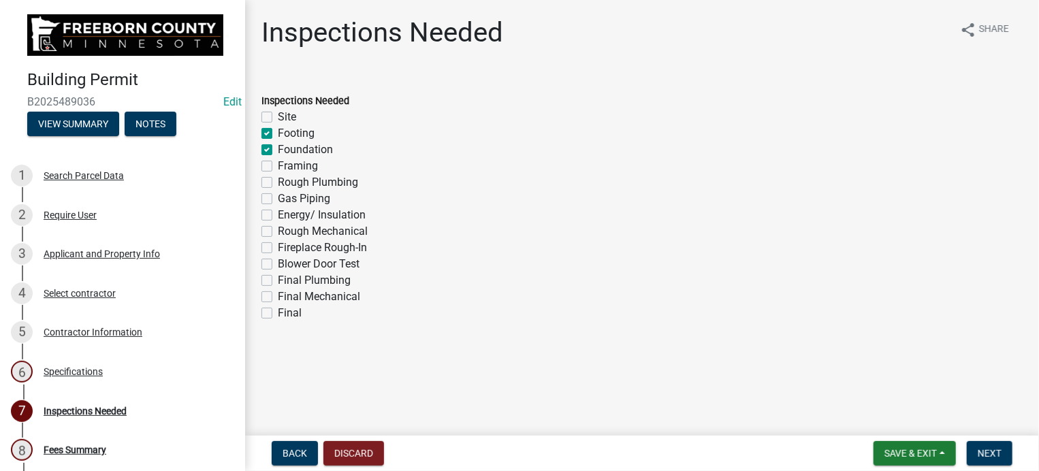
checkbox input "true"
checkbox input "false"
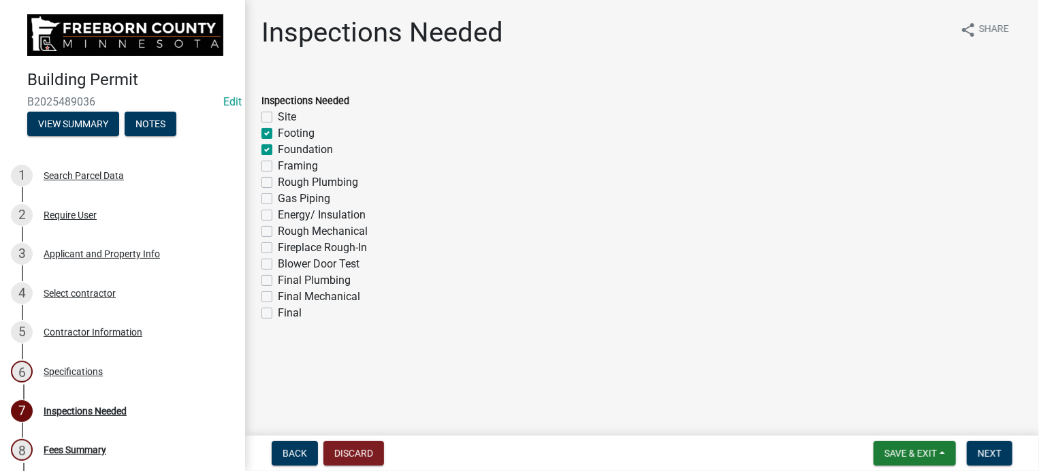
checkbox input "false"
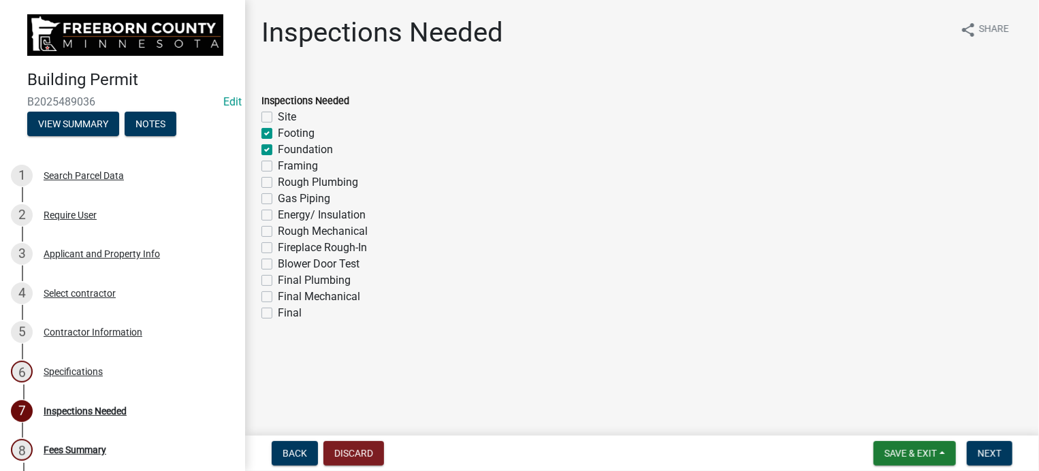
checkbox input "false"
click at [278, 163] on label "Framing" at bounding box center [298, 166] width 40 height 16
click at [278, 163] on input "Framing" at bounding box center [282, 162] width 9 height 9
checkbox input "true"
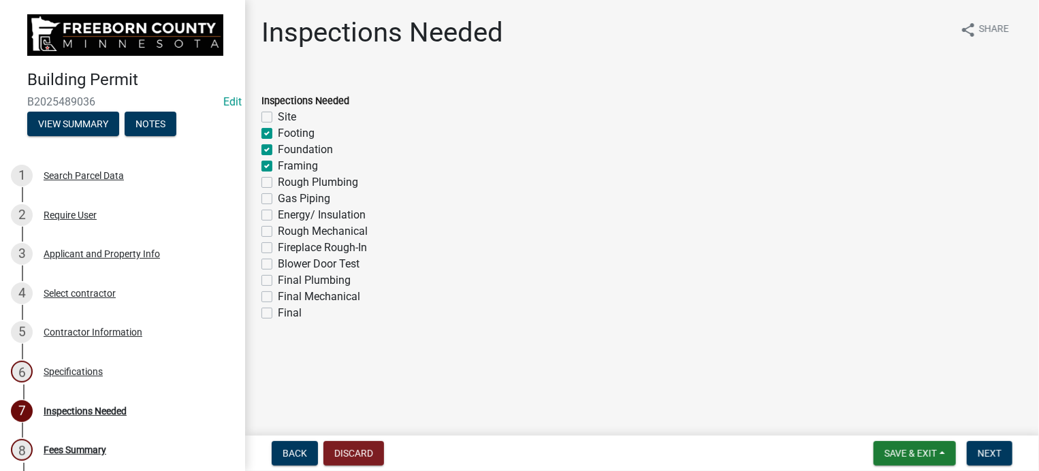
checkbox input "false"
checkbox input "true"
checkbox input "false"
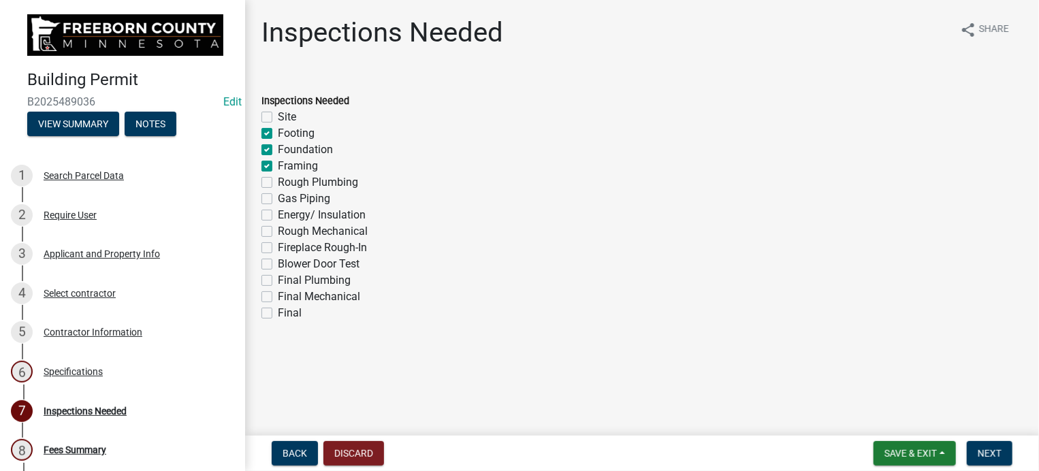
checkbox input "false"
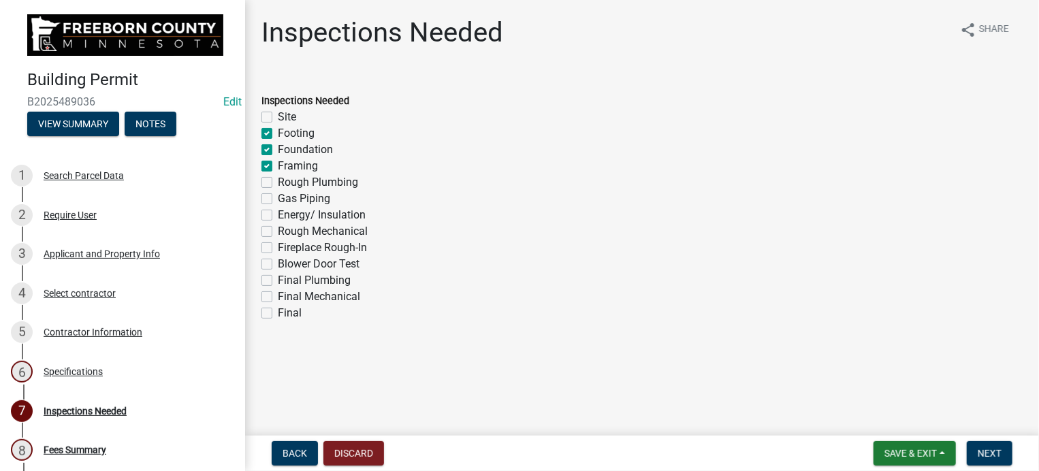
checkbox input "false"
click at [278, 180] on label "Rough Plumbing" at bounding box center [318, 182] width 80 height 16
click at [278, 180] on input "Rough Plumbing" at bounding box center [282, 178] width 9 height 9
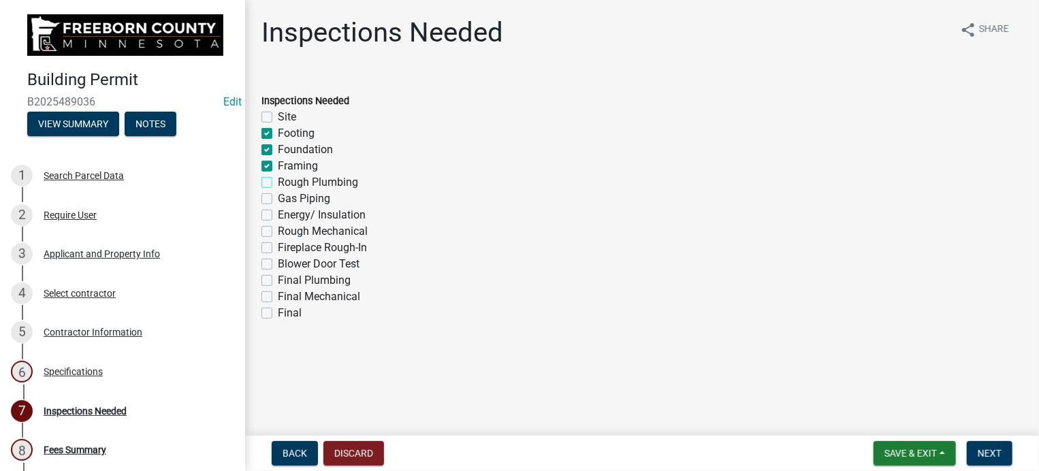
checkbox input "true"
checkbox input "false"
checkbox input "true"
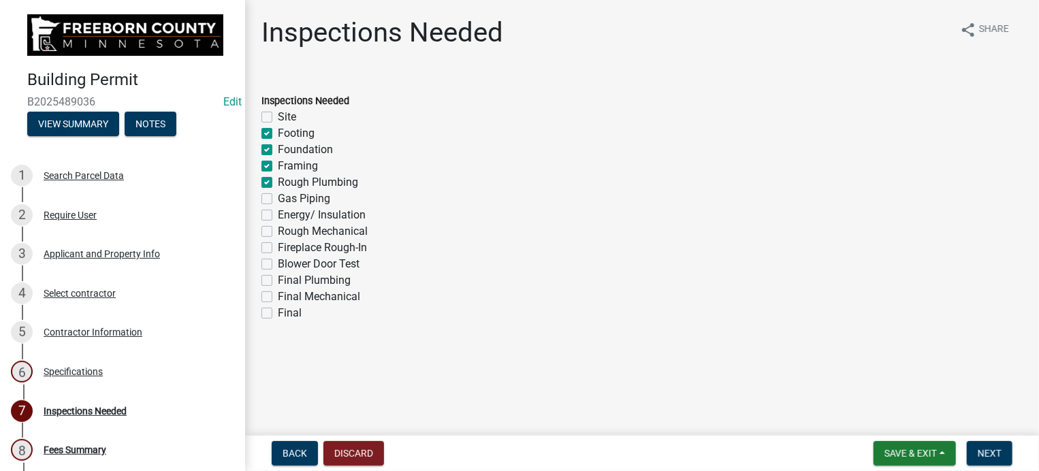
checkbox input "true"
checkbox input "false"
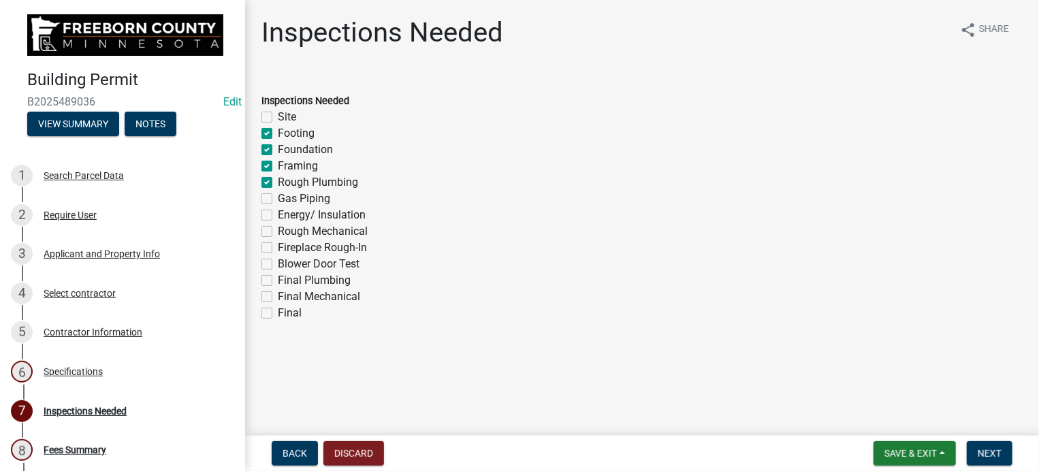
checkbox input "false"
click at [278, 195] on label "Gas Piping" at bounding box center [304, 199] width 52 height 16
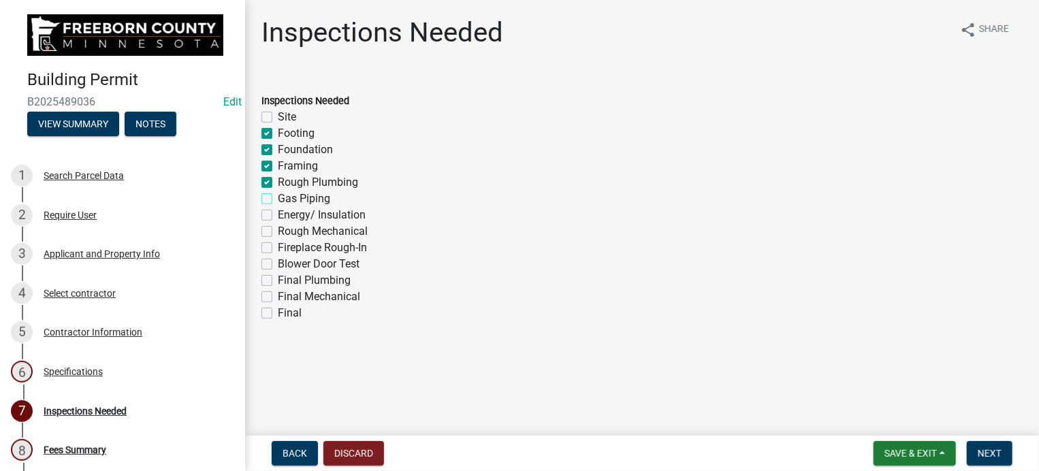
click at [278, 195] on input "Gas Piping" at bounding box center [282, 195] width 9 height 9
checkbox input "true"
checkbox input "false"
checkbox input "true"
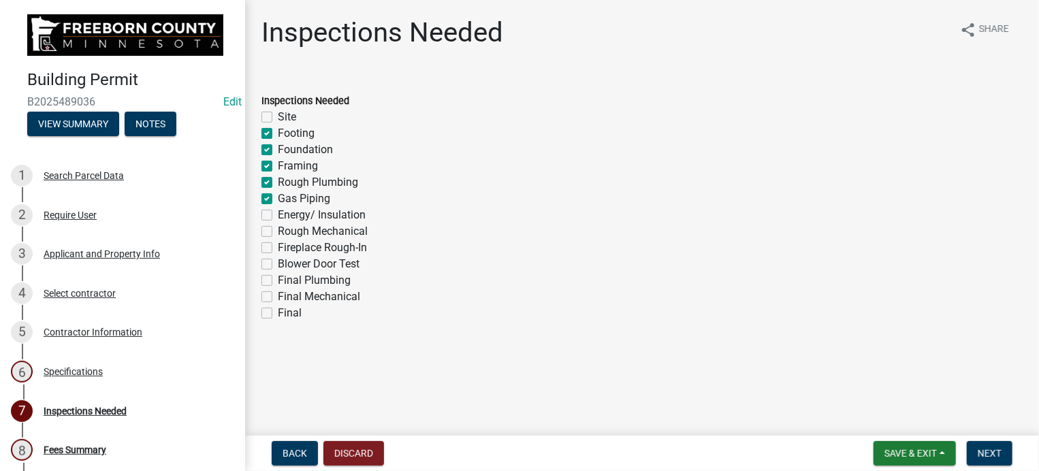
checkbox input "true"
checkbox input "false"
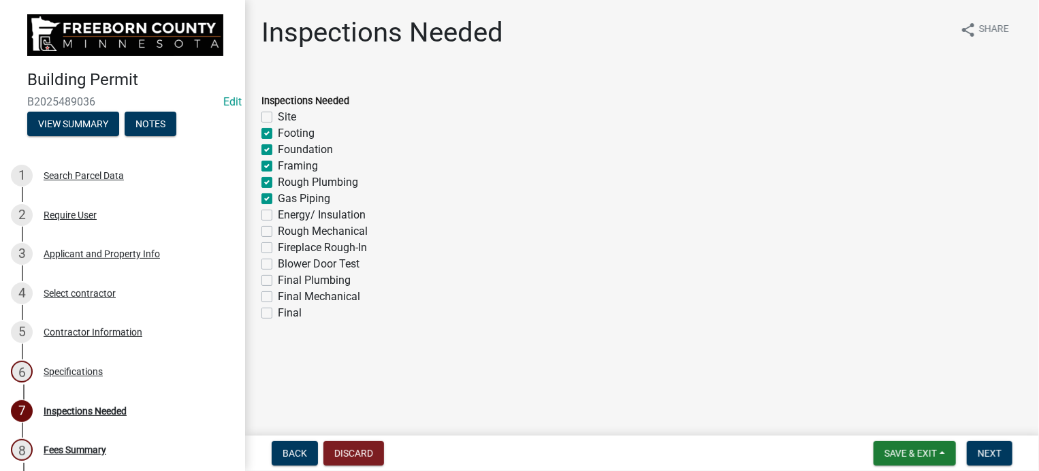
checkbox input "false"
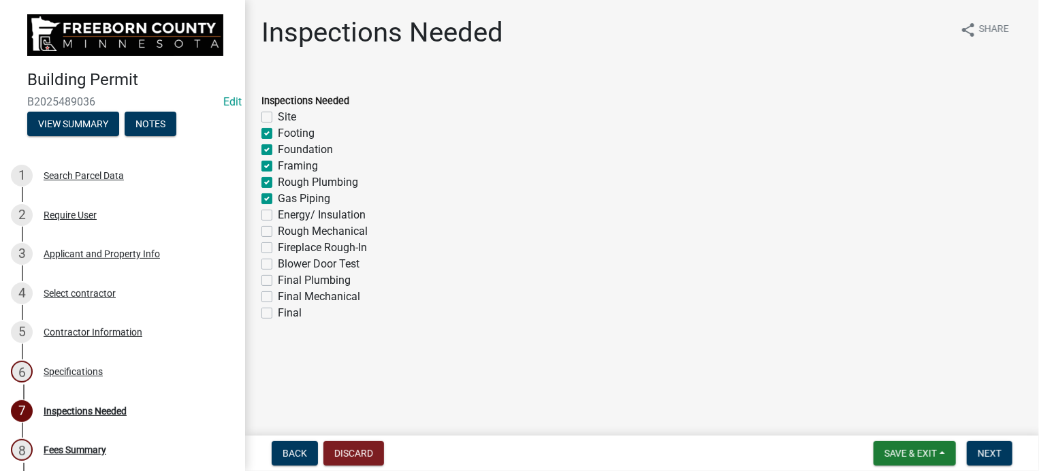
click at [278, 214] on label "Energy/ Insulation" at bounding box center [322, 215] width 88 height 16
click at [278, 214] on input "Energy/ Insulation" at bounding box center [282, 211] width 9 height 9
checkbox input "true"
checkbox input "false"
checkbox input "true"
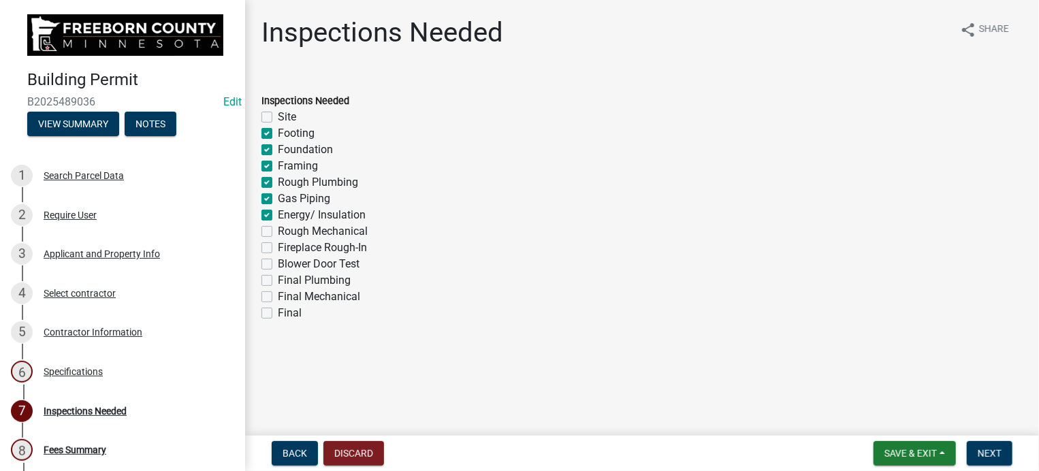
checkbox input "true"
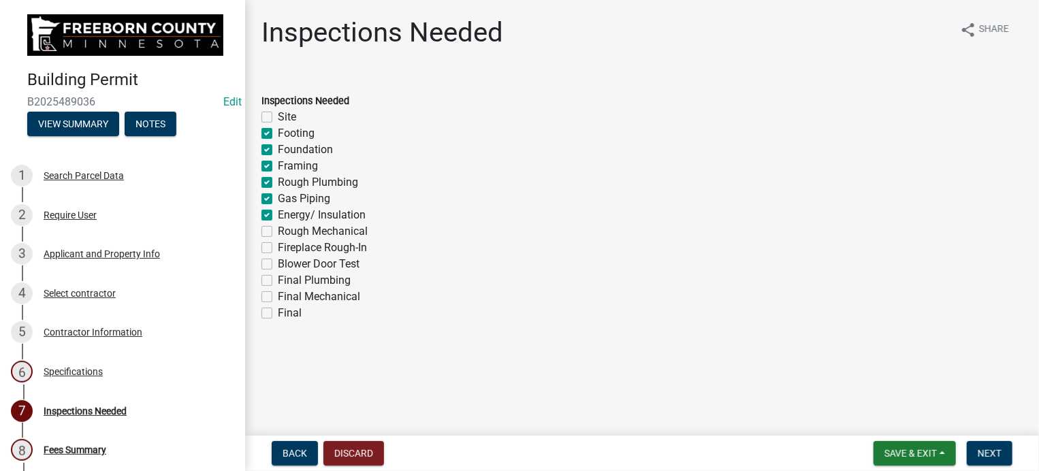
checkbox input "false"
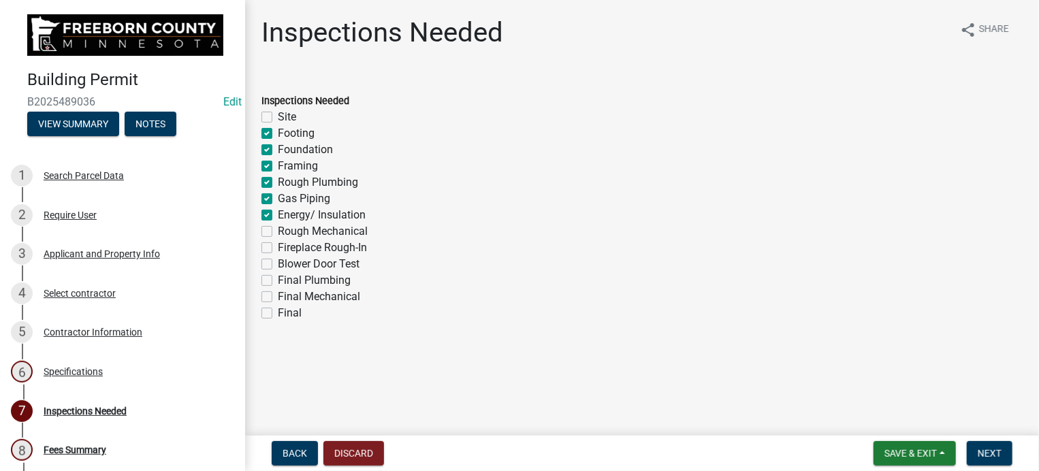
checkbox input "false"
click at [278, 230] on label "Rough Mechanical" at bounding box center [323, 231] width 90 height 16
click at [278, 230] on input "Rough Mechanical" at bounding box center [282, 227] width 9 height 9
checkbox input "true"
checkbox input "false"
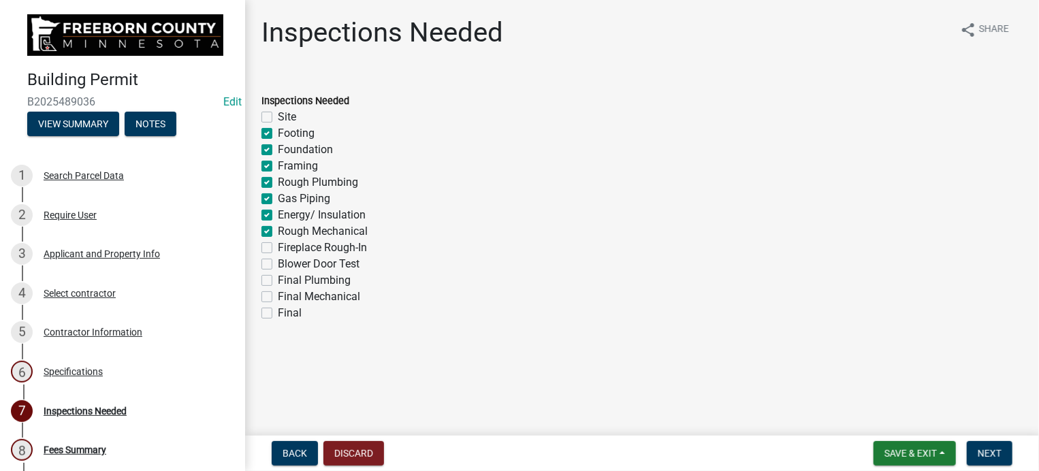
checkbox input "true"
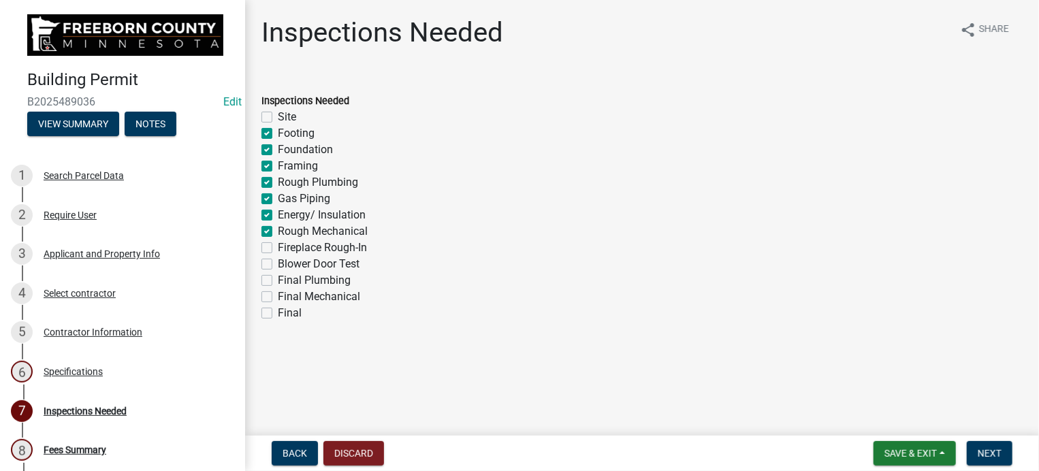
checkbox input "true"
checkbox input "false"
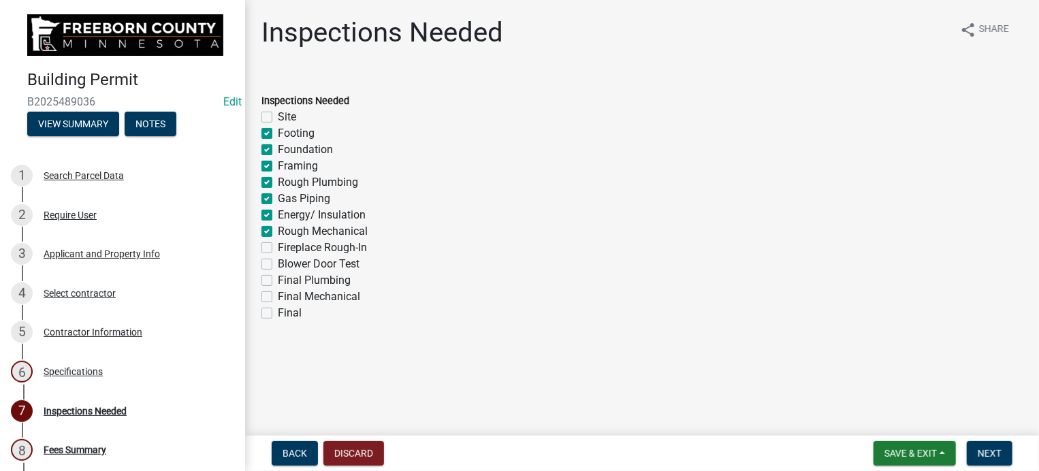
checkbox input "false"
click at [278, 259] on label "Blower Door Test" at bounding box center [319, 264] width 82 height 16
click at [278, 259] on input "Blower Door Test" at bounding box center [282, 260] width 9 height 9
checkbox input "true"
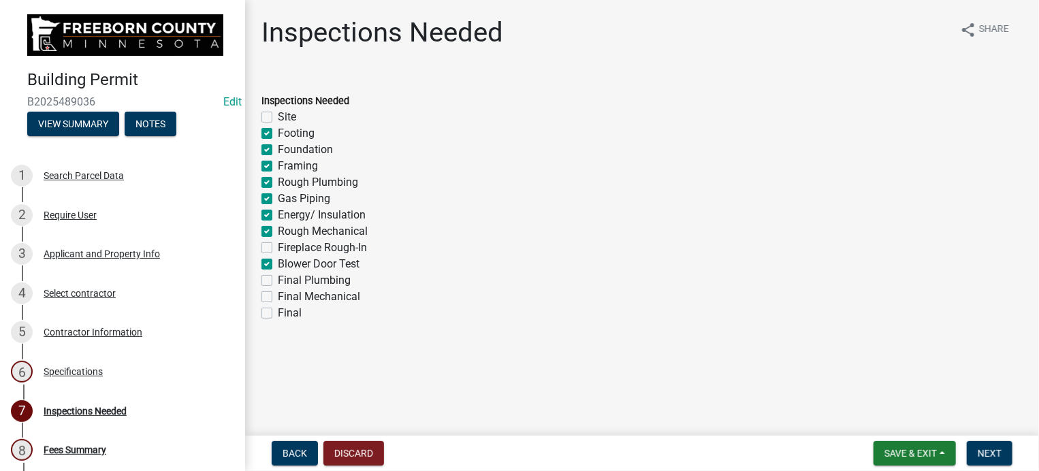
checkbox input "false"
checkbox input "true"
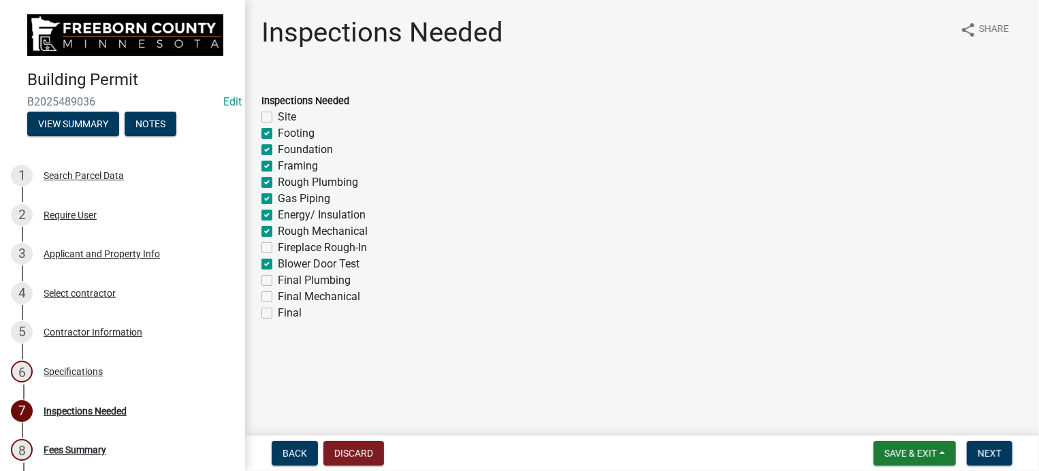
checkbox input "true"
checkbox input "false"
checkbox input "true"
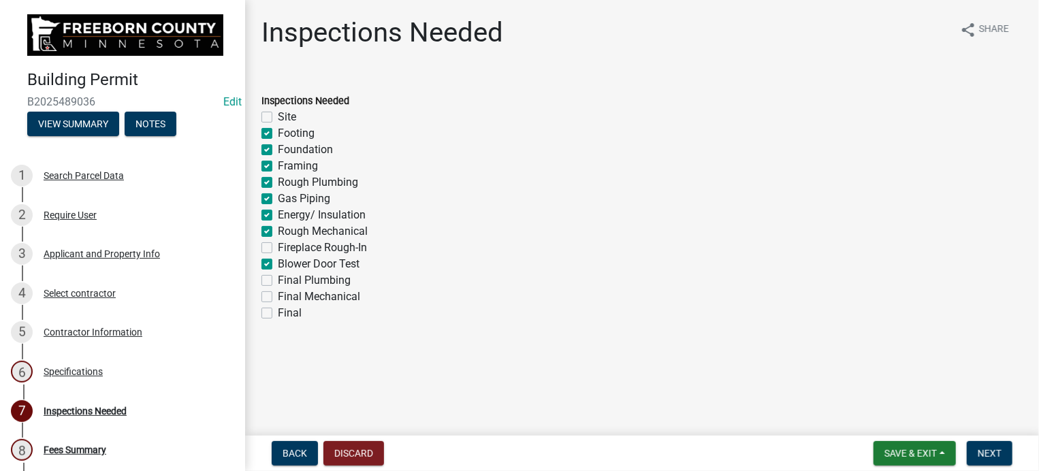
checkbox input "false"
click at [278, 316] on label "Final" at bounding box center [290, 313] width 24 height 16
click at [278, 314] on input "Final" at bounding box center [282, 309] width 9 height 9
checkbox input "true"
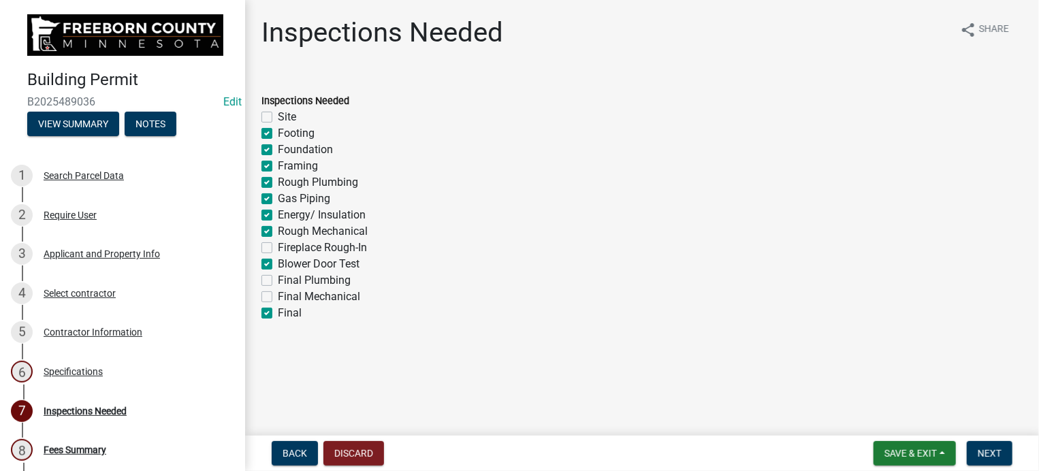
checkbox input "false"
checkbox input "true"
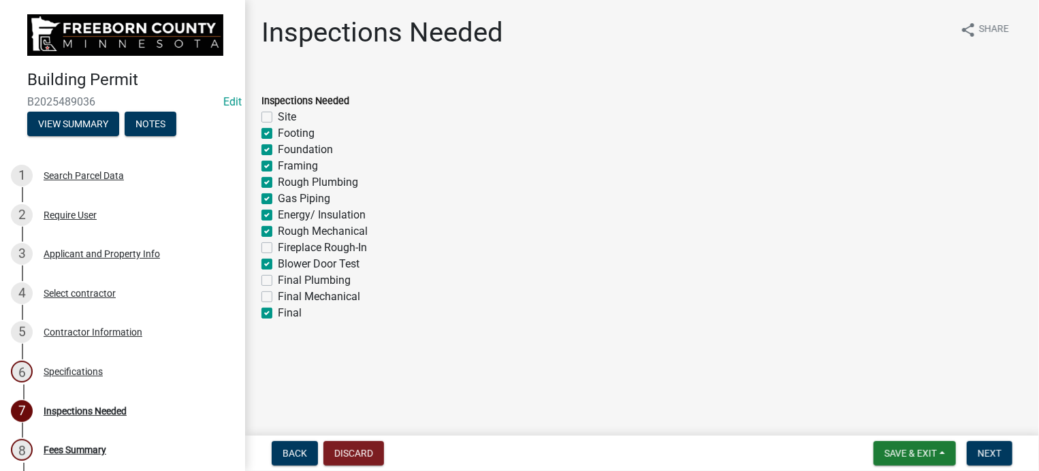
checkbox input "true"
checkbox input "false"
checkbox input "true"
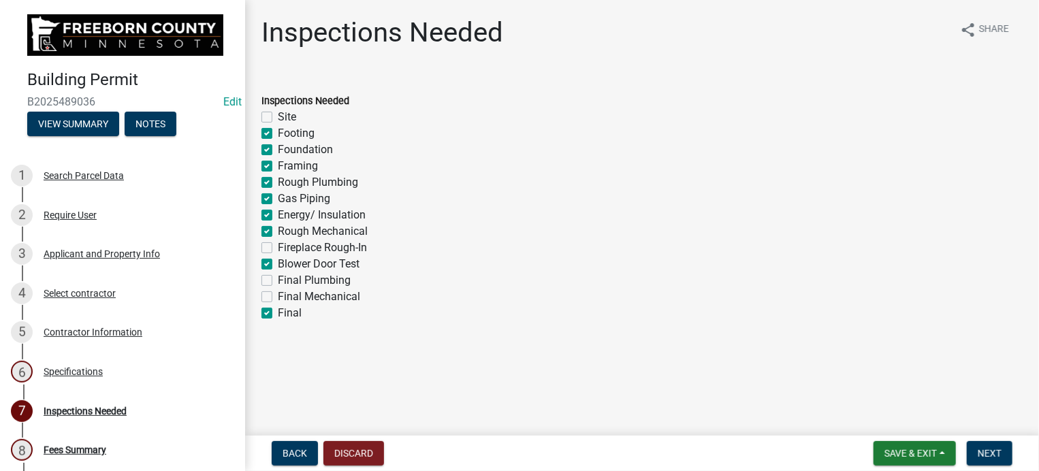
checkbox input "false"
checkbox input "true"
click at [278, 244] on label "Fireplace Rough-In" at bounding box center [322, 248] width 89 height 16
click at [278, 244] on input "Fireplace Rough-In" at bounding box center [282, 244] width 9 height 9
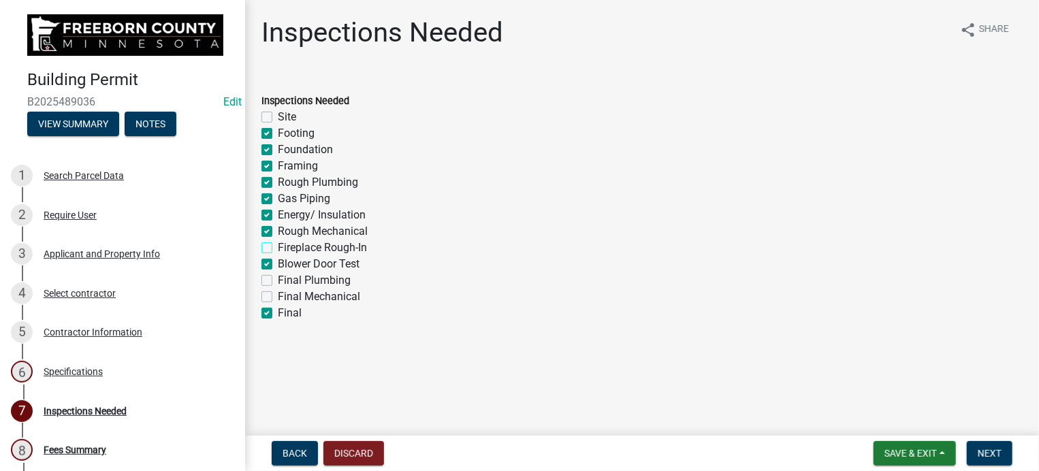
checkbox input "true"
checkbox input "false"
checkbox input "true"
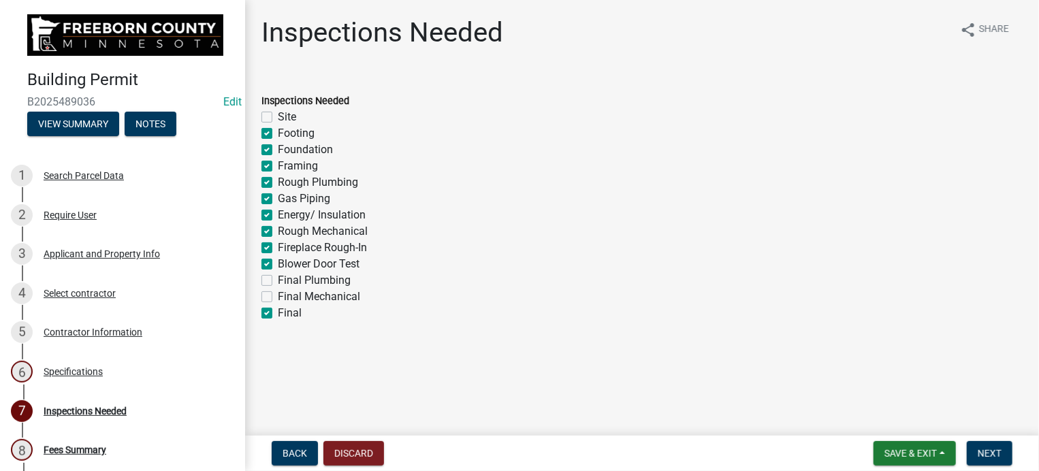
checkbox input "true"
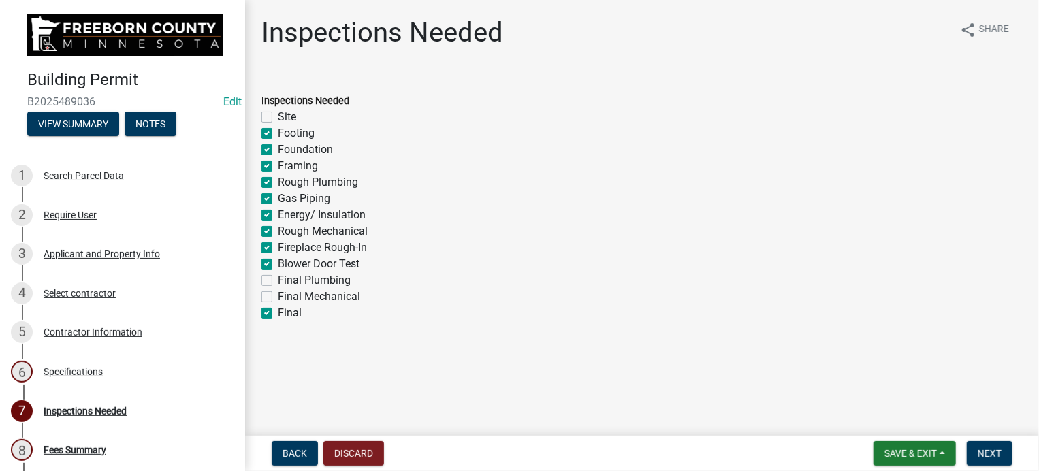
checkbox input "true"
checkbox input "false"
checkbox input "true"
click at [995, 451] on span "Next" at bounding box center [990, 453] width 24 height 11
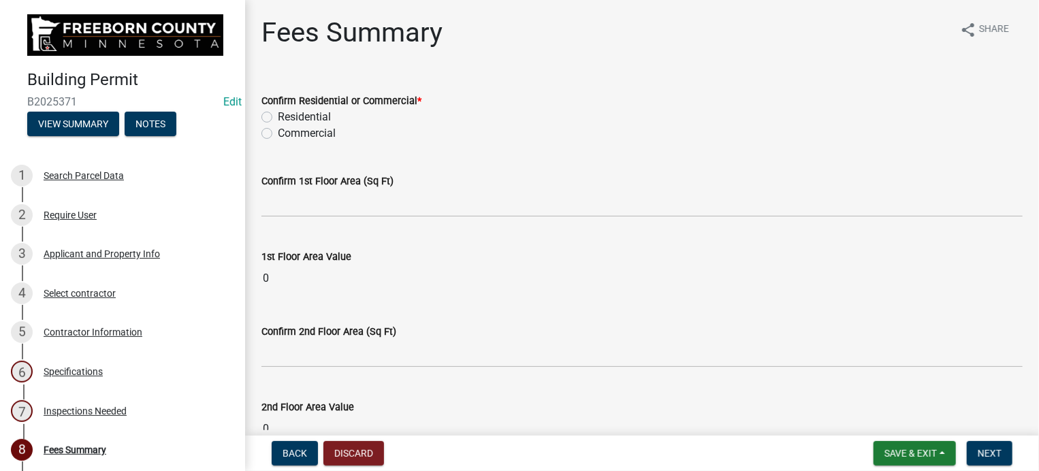
click at [278, 116] on label "Residential" at bounding box center [304, 117] width 53 height 16
click at [278, 116] on input "Residential" at bounding box center [282, 113] width 9 height 9
radio input "true"
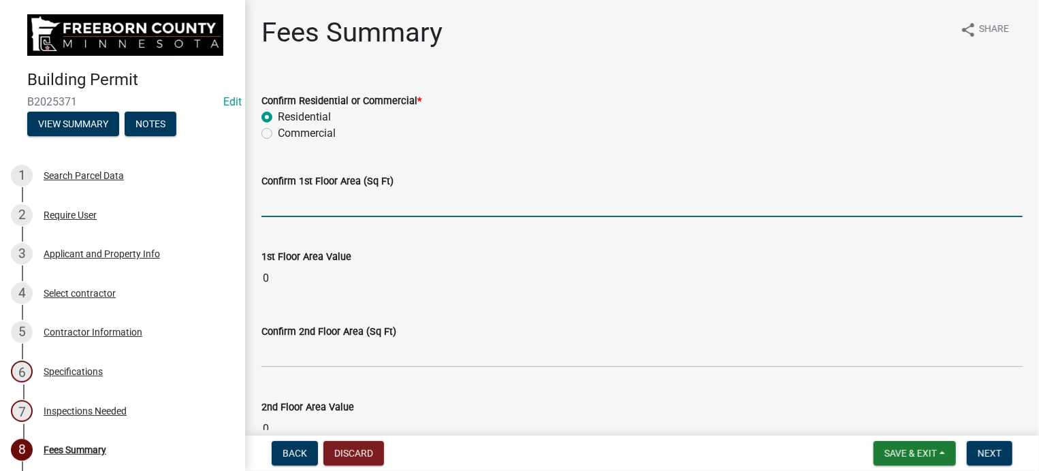
click at [305, 208] on input "text" at bounding box center [641, 203] width 761 height 28
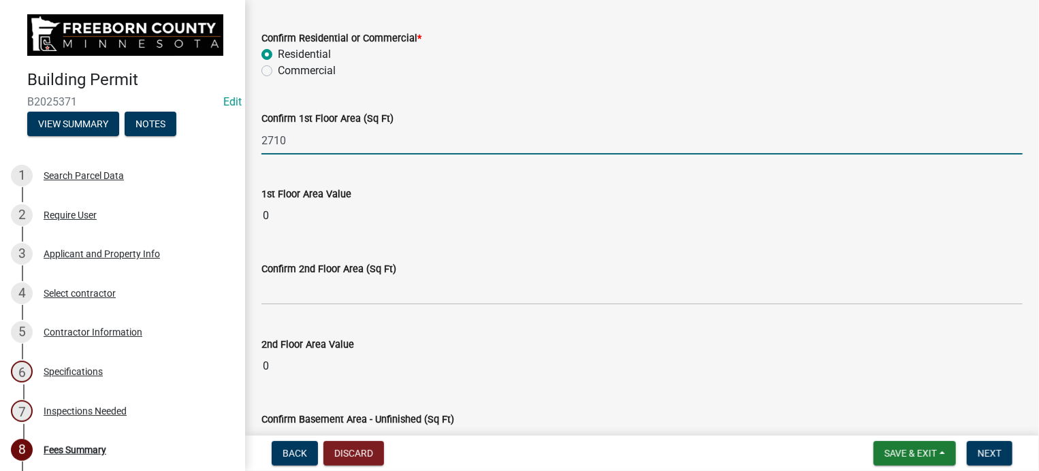
scroll to position [136, 0]
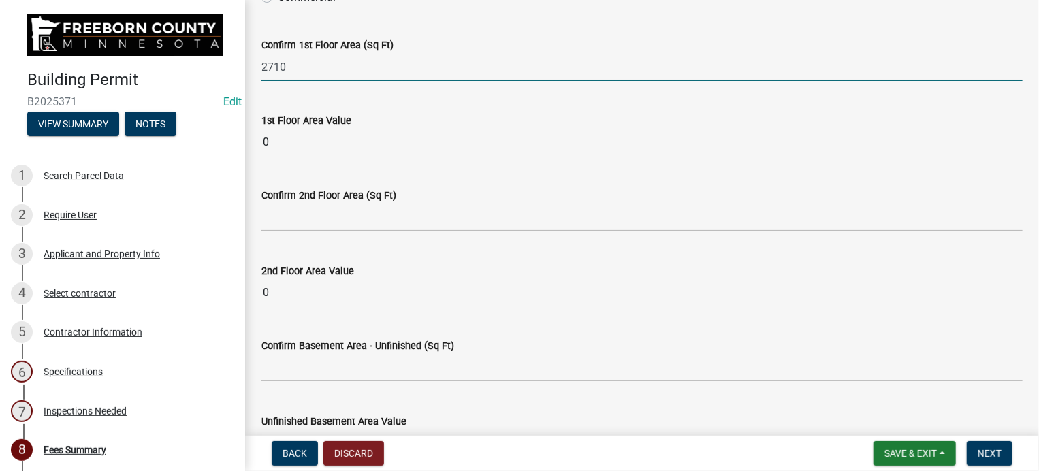
type input "2710"
click at [343, 96] on wm-data-entity-input "1st Floor Area Value 0" at bounding box center [641, 130] width 761 height 75
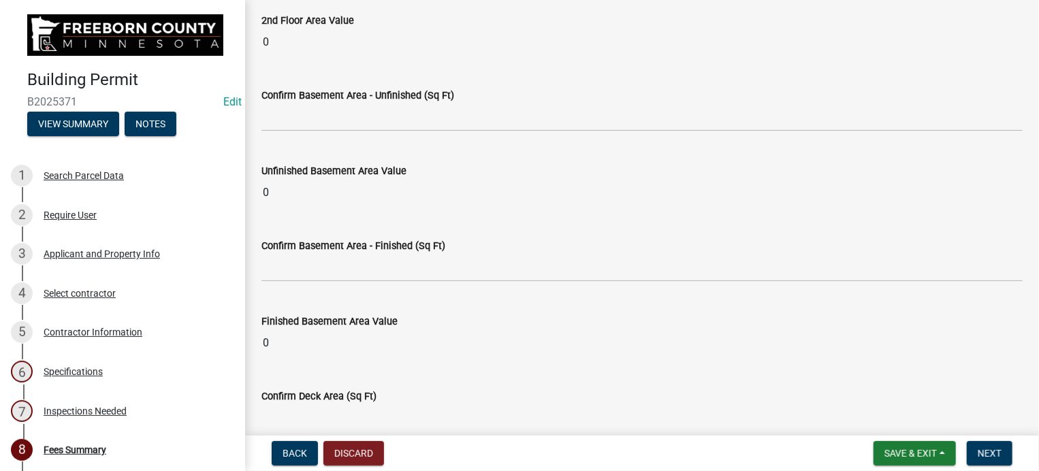
scroll to position [409, 0]
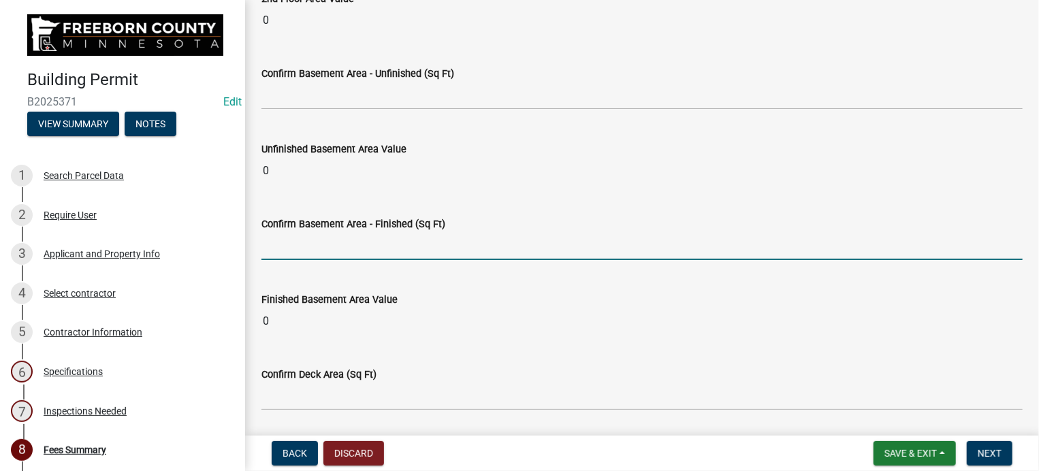
click at [297, 241] on input "text" at bounding box center [641, 246] width 761 height 28
type input "2710"
click at [371, 272] on wm-data-entity-input "Finished Basement Area Value 0" at bounding box center [641, 309] width 761 height 75
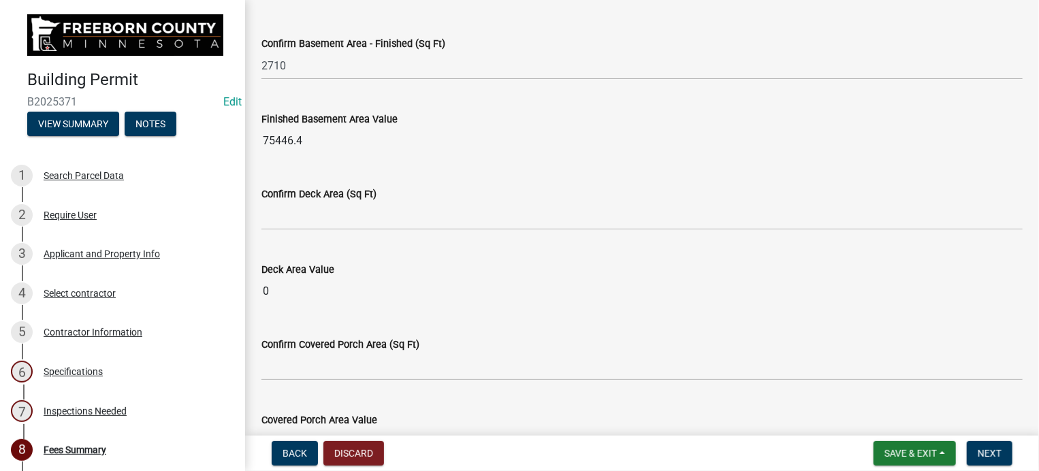
scroll to position [613, 0]
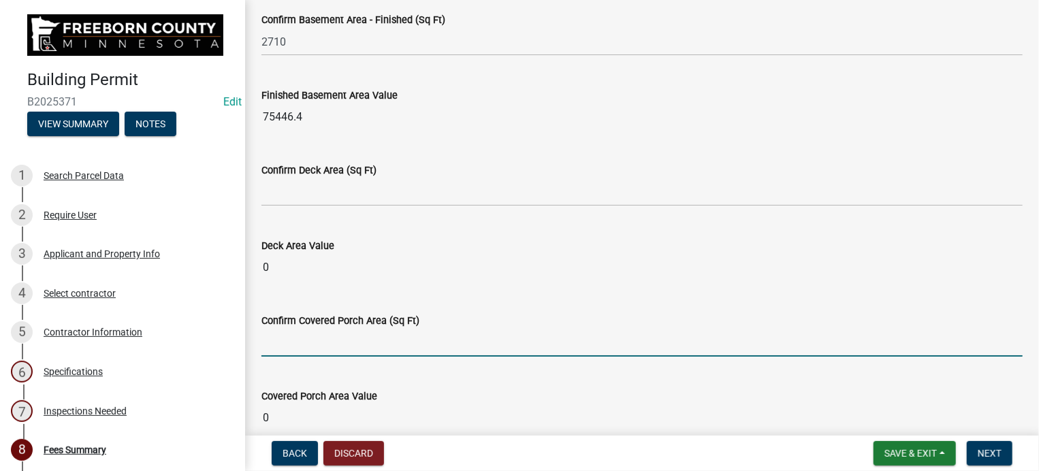
click at [281, 350] on input "text" at bounding box center [641, 343] width 761 height 28
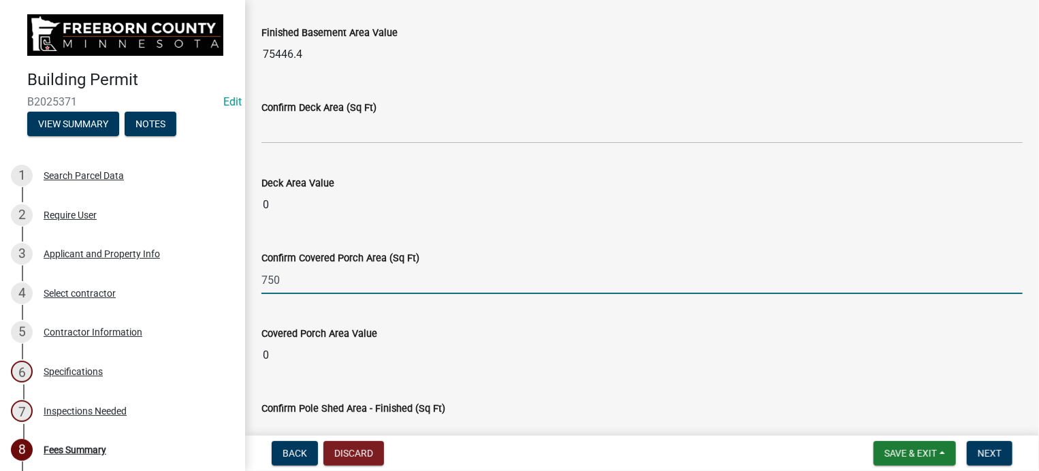
scroll to position [817, 0]
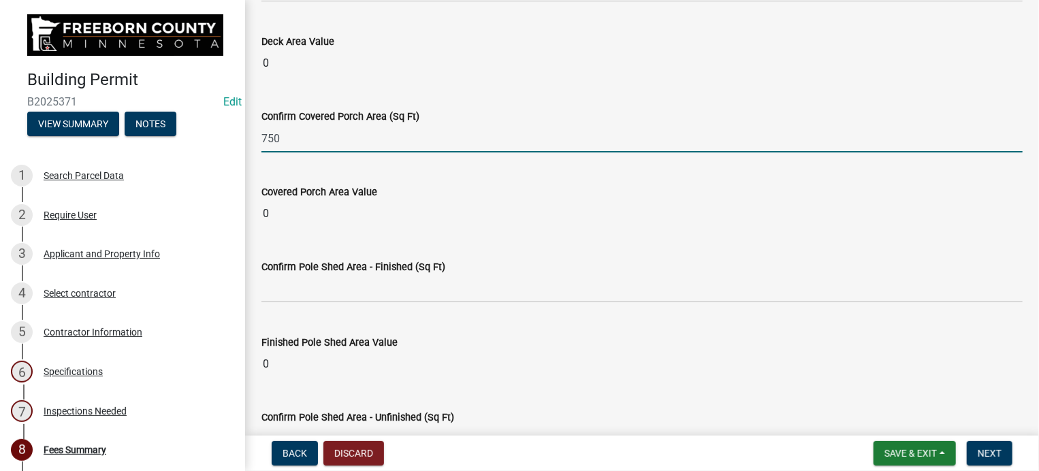
click at [376, 165] on wm-data-entity-input "Covered Porch Area Value 0" at bounding box center [641, 202] width 761 height 75
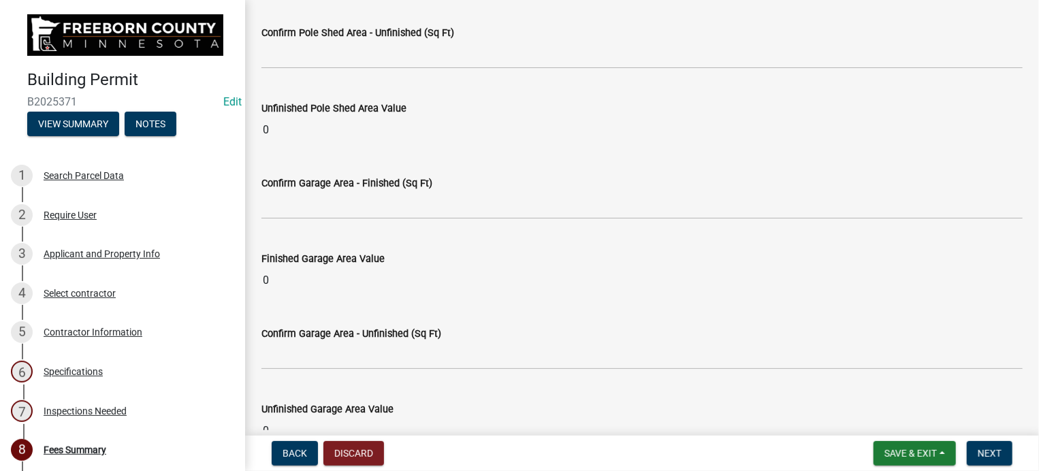
scroll to position [1226, 0]
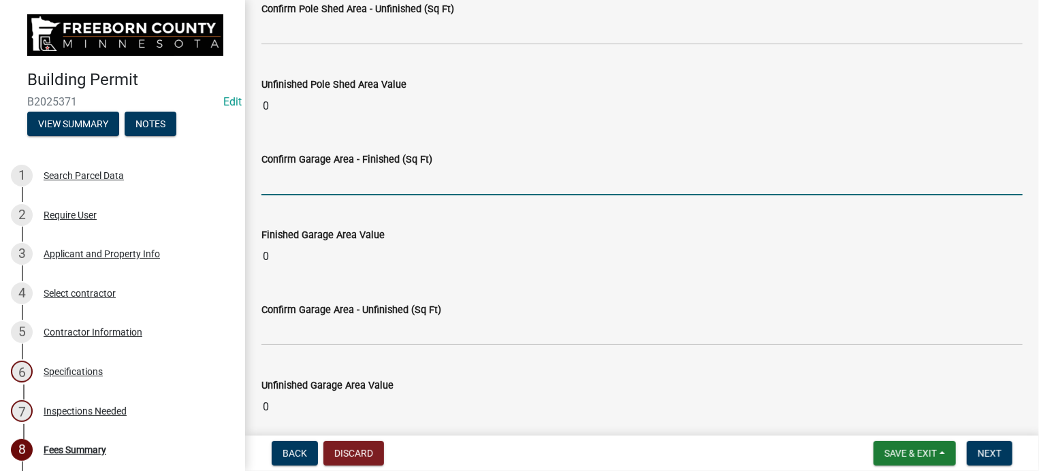
click at [282, 182] on input "text" at bounding box center [641, 182] width 761 height 28
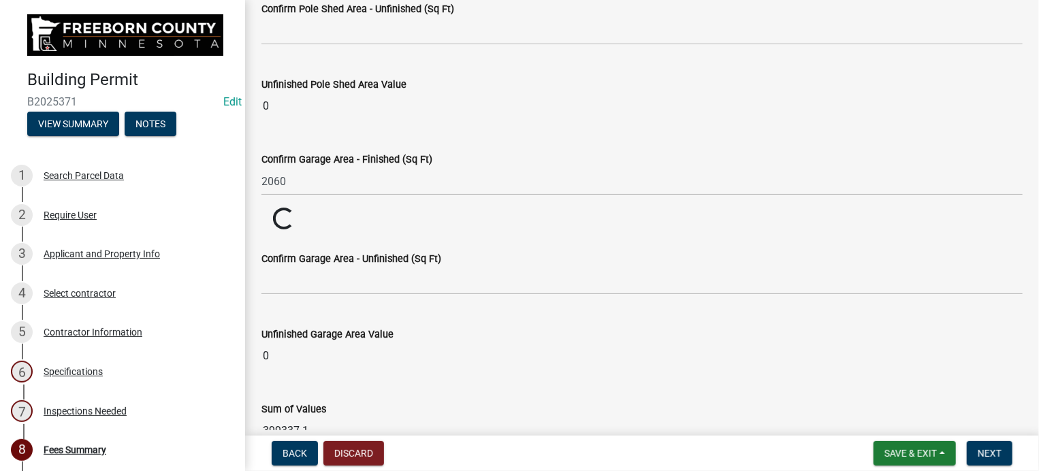
click at [372, 225] on wm-data-entity-input "Finished Garage Area Value Loading... Loading..." at bounding box center [641, 220] width 761 height 24
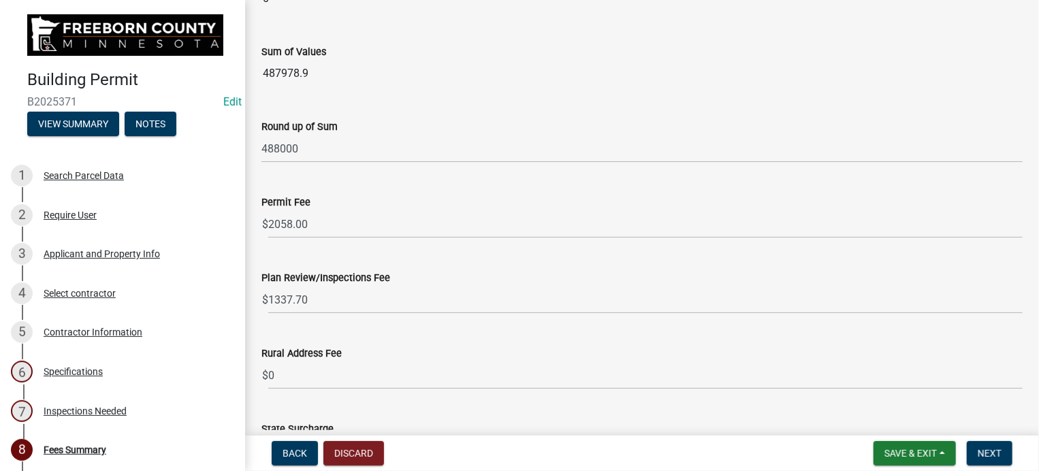
scroll to position [1770, 0]
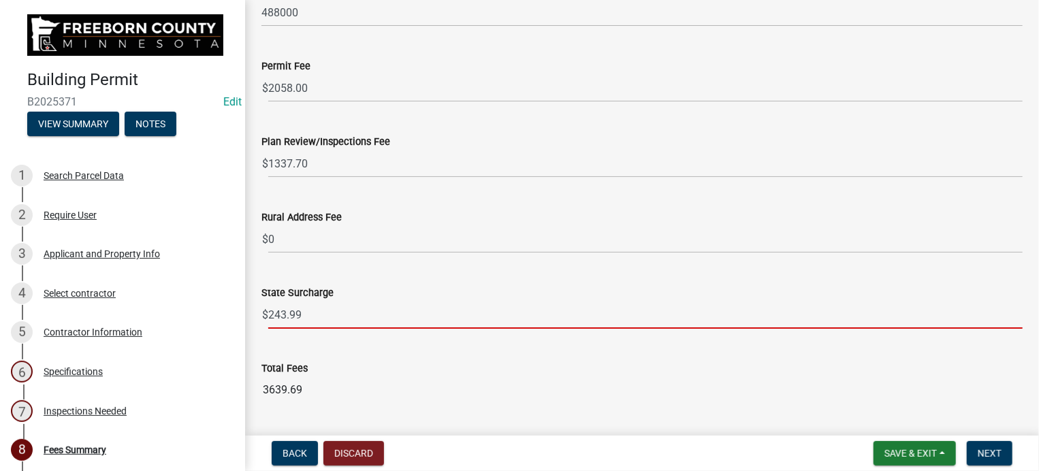
click at [313, 311] on input "243.99" at bounding box center [645, 315] width 754 height 28
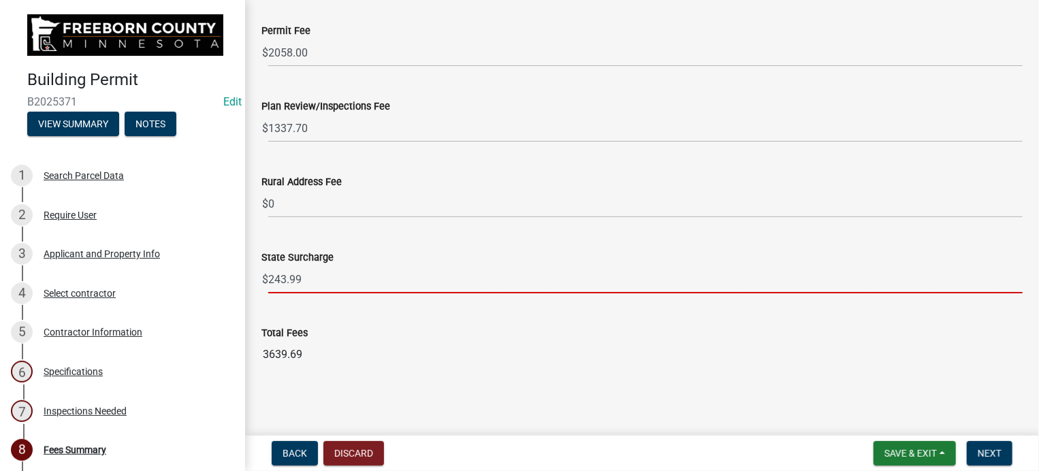
click at [387, 332] on div "Total Fees" at bounding box center [641, 333] width 761 height 16
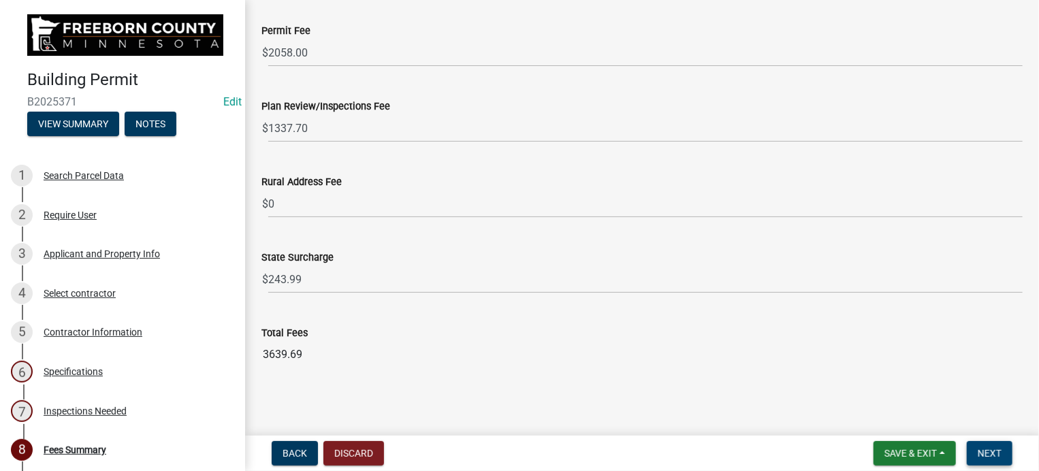
click at [983, 449] on span "Next" at bounding box center [990, 453] width 24 height 11
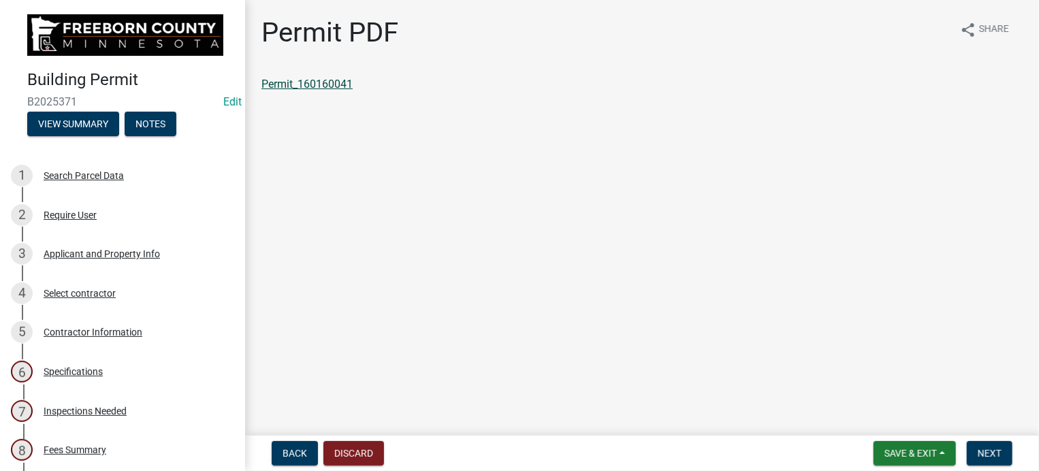
click at [335, 84] on link "Permit_160160041" at bounding box center [306, 84] width 91 height 13
